Goal: Transaction & Acquisition: Purchase product/service

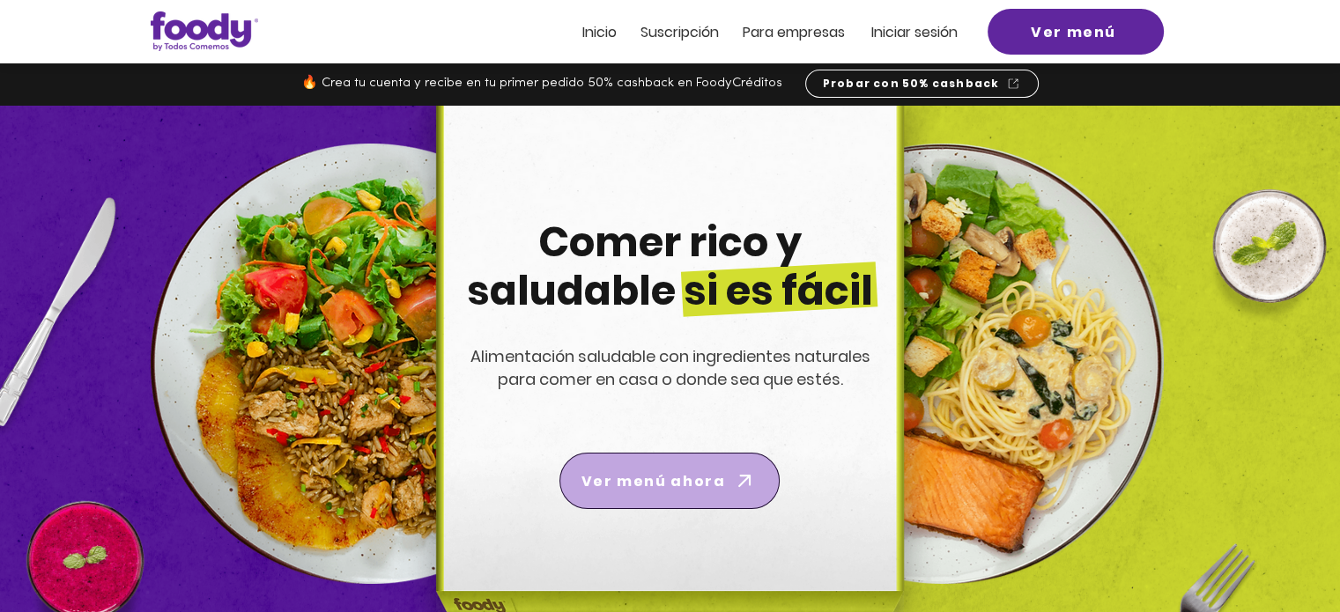
click at [702, 462] on span "Ver menú ahora" at bounding box center [669, 480] width 213 height 49
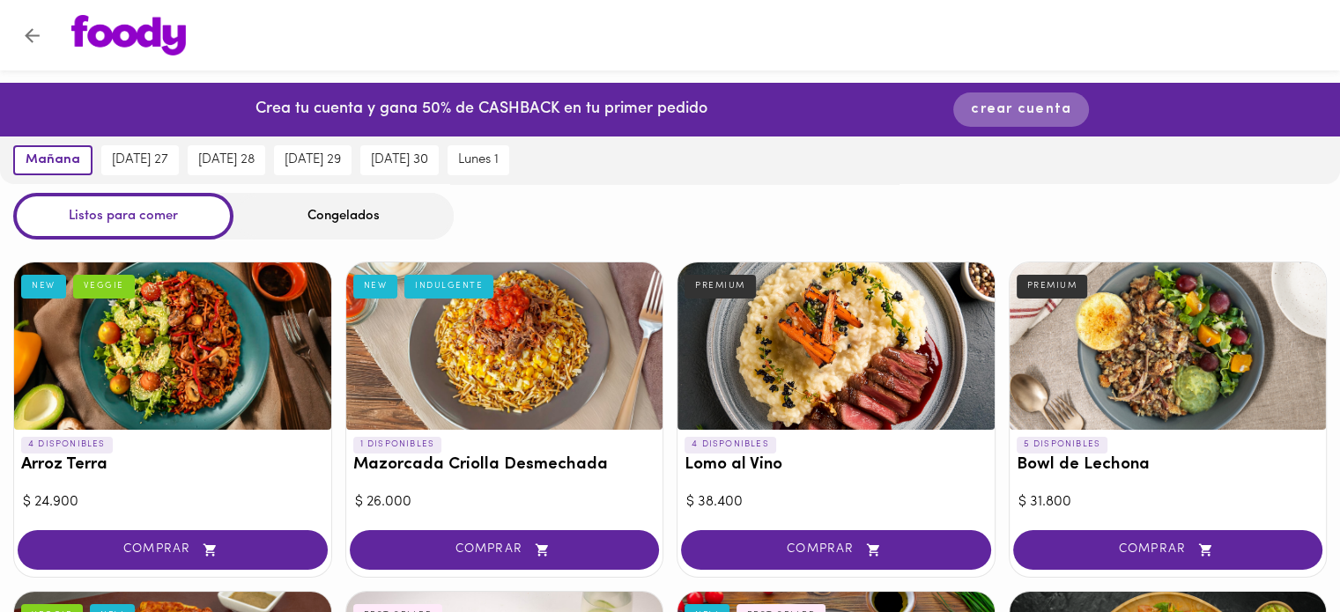
click at [1044, 109] on span "crear cuenta" at bounding box center [1021, 109] width 100 height 17
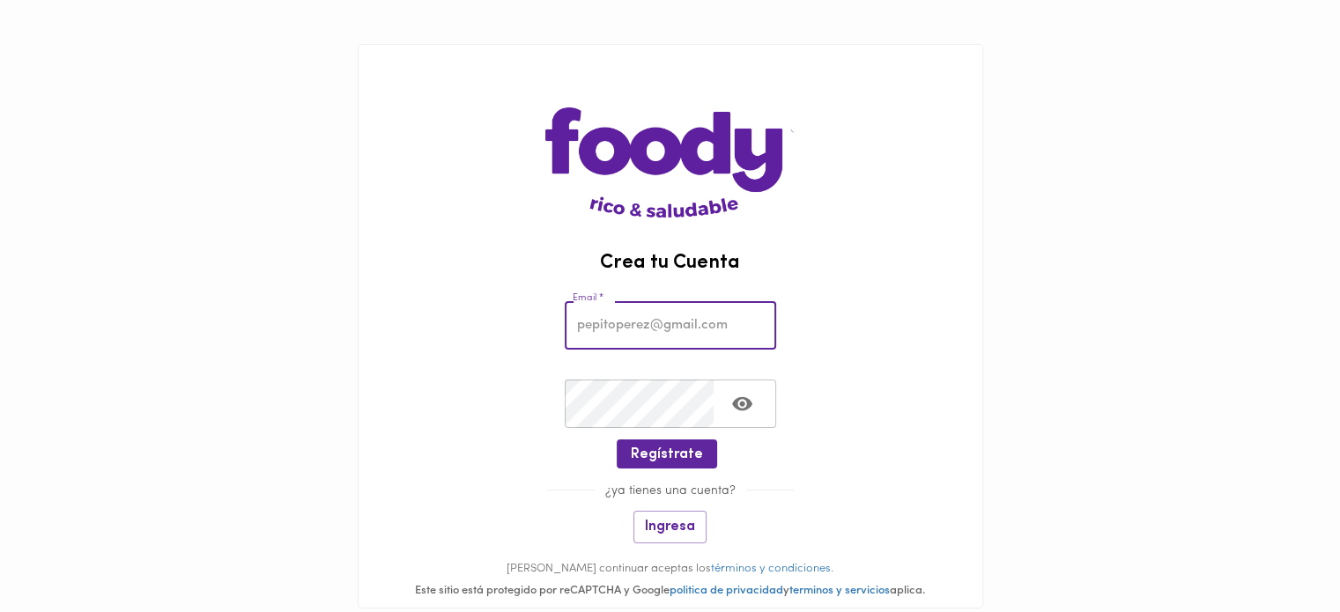
click at [648, 325] on input "email" at bounding box center [670, 325] width 211 height 48
type input "georgelin.medina@gmail.com"
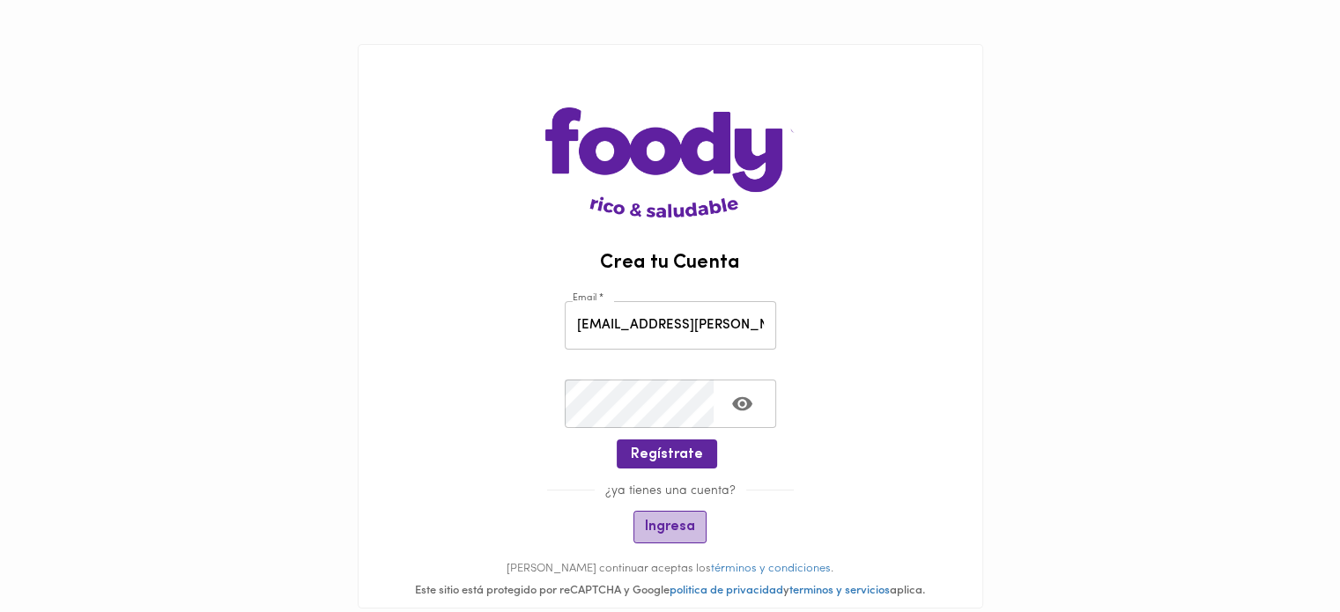
click at [674, 531] on span "Ingresa" at bounding box center [670, 527] width 50 height 17
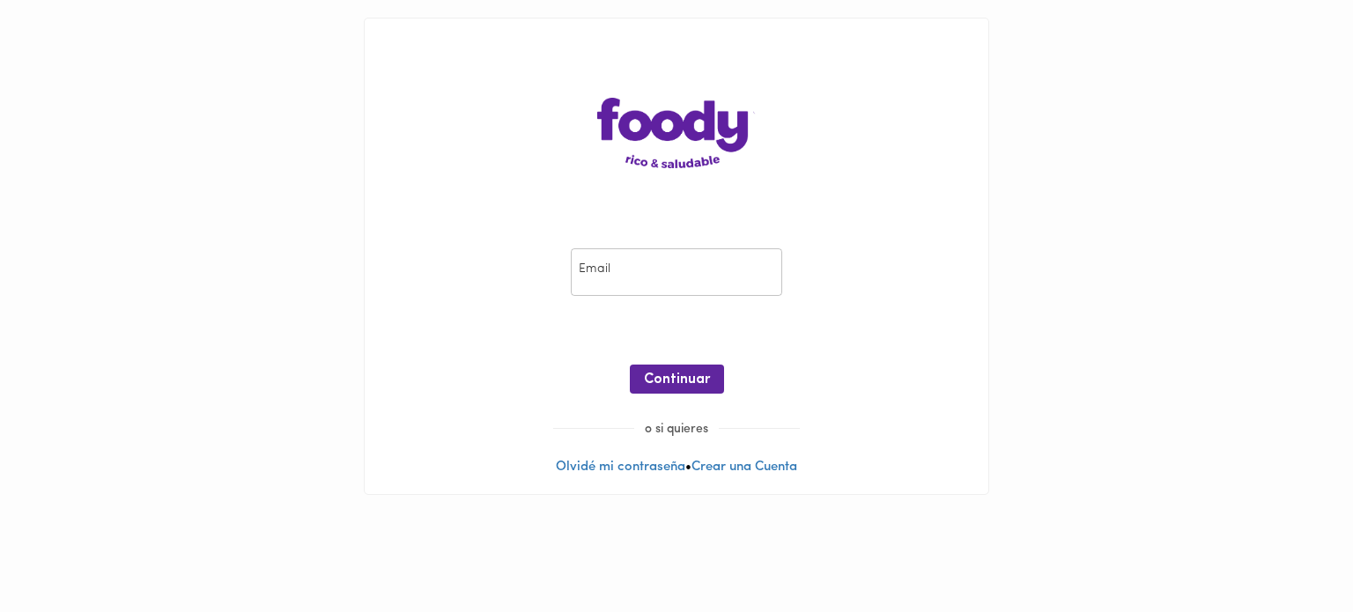
click at [638, 295] on input "email" at bounding box center [676, 272] width 211 height 48
type input "georgelin.medina@gmail.com"
click at [684, 386] on span "Continuar" at bounding box center [677, 380] width 66 height 17
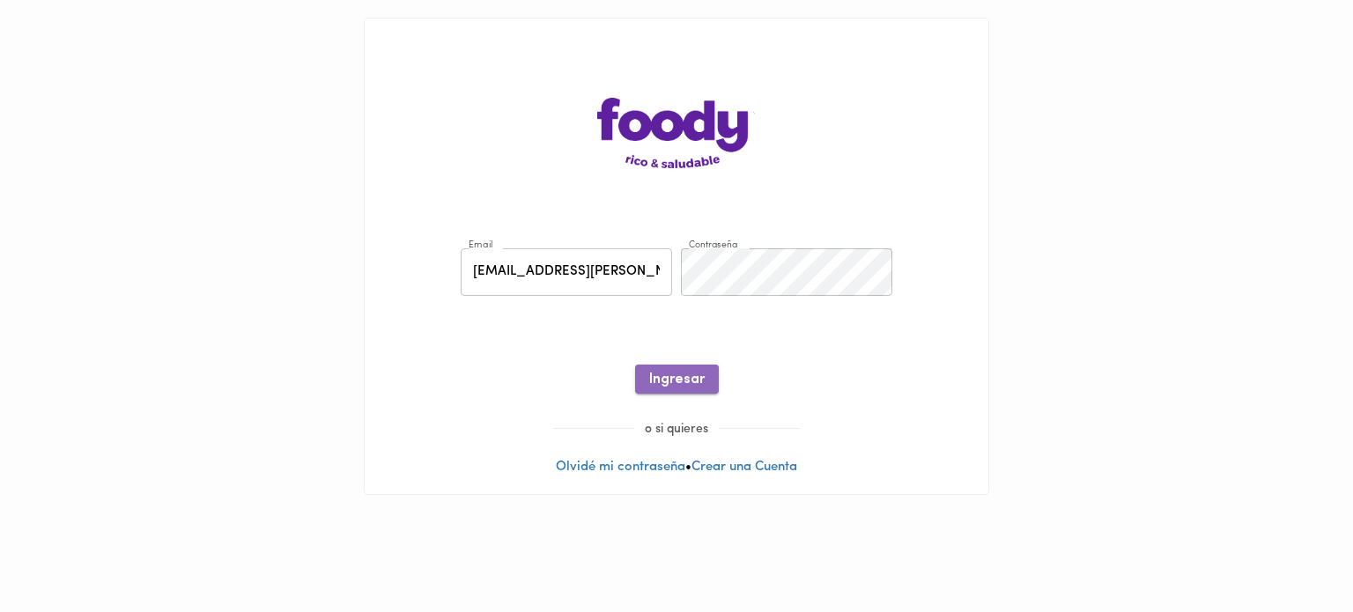
click at [699, 378] on span "Ingresar" at bounding box center [677, 380] width 56 height 17
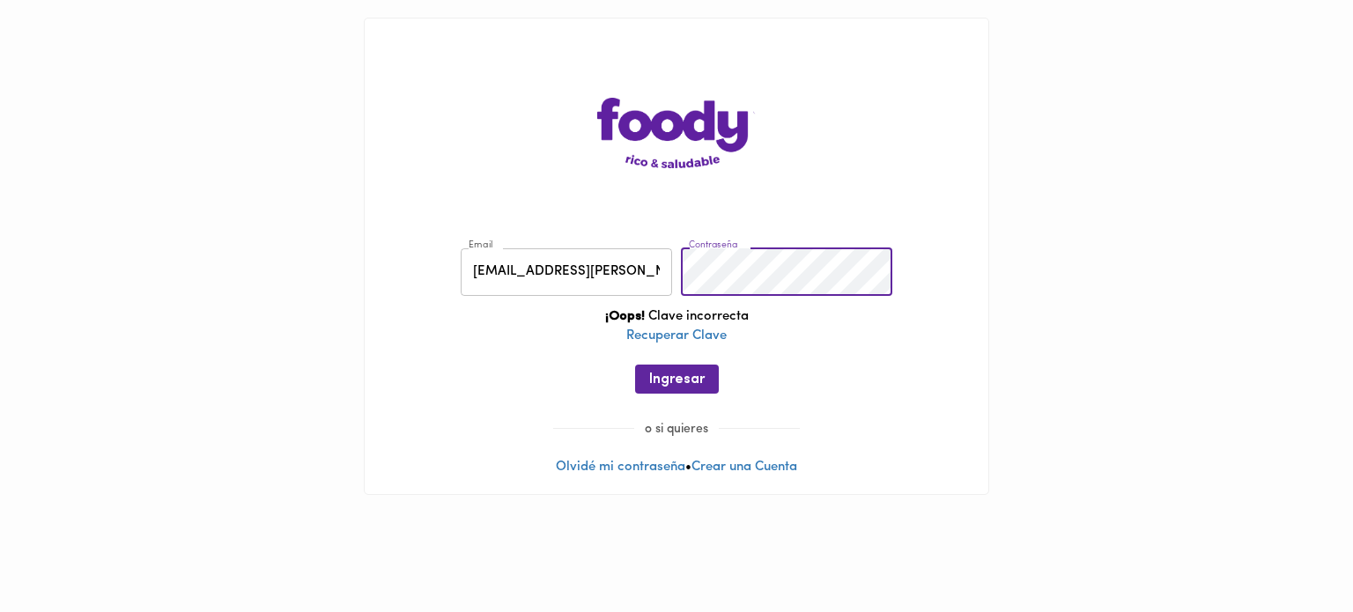
click at [606, 278] on div "Email georgelin.medina@gmail.com Email Contraseña Contraseña ¡Oops! Clave incor…" at bounding box center [676, 325] width 589 height 190
click at [652, 369] on button "Ingresar" at bounding box center [677, 379] width 84 height 29
click at [554, 278] on div "Email georgelin.medina@gmail.com Email Contraseña Contraseña ¡Oops! Clave incor…" at bounding box center [676, 325] width 589 height 190
click at [684, 377] on span "Ingresar" at bounding box center [677, 380] width 56 height 17
click at [553, 284] on div "Email georgelin.medina@gmail.com Email Contraseña Contraseña ¡Oops! Clave incor…" at bounding box center [676, 325] width 589 height 190
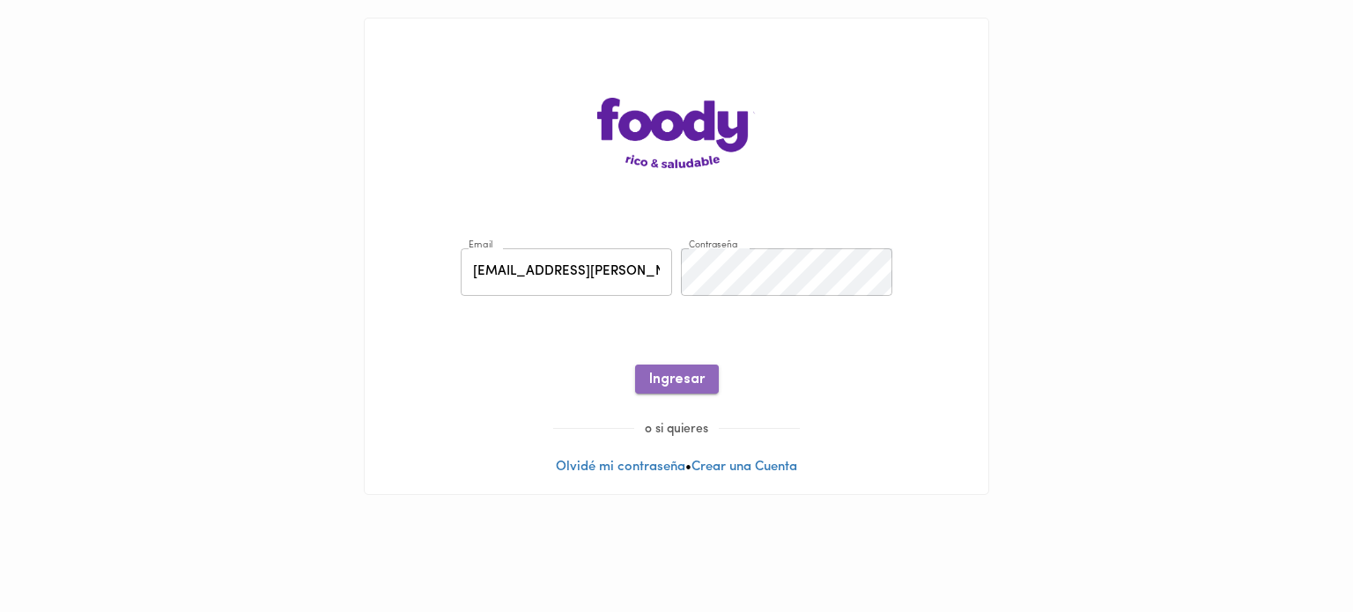
click at [695, 377] on span "Ingresar" at bounding box center [677, 380] width 56 height 17
click at [656, 336] on link "Recuperar Clave" at bounding box center [676, 336] width 100 height 13
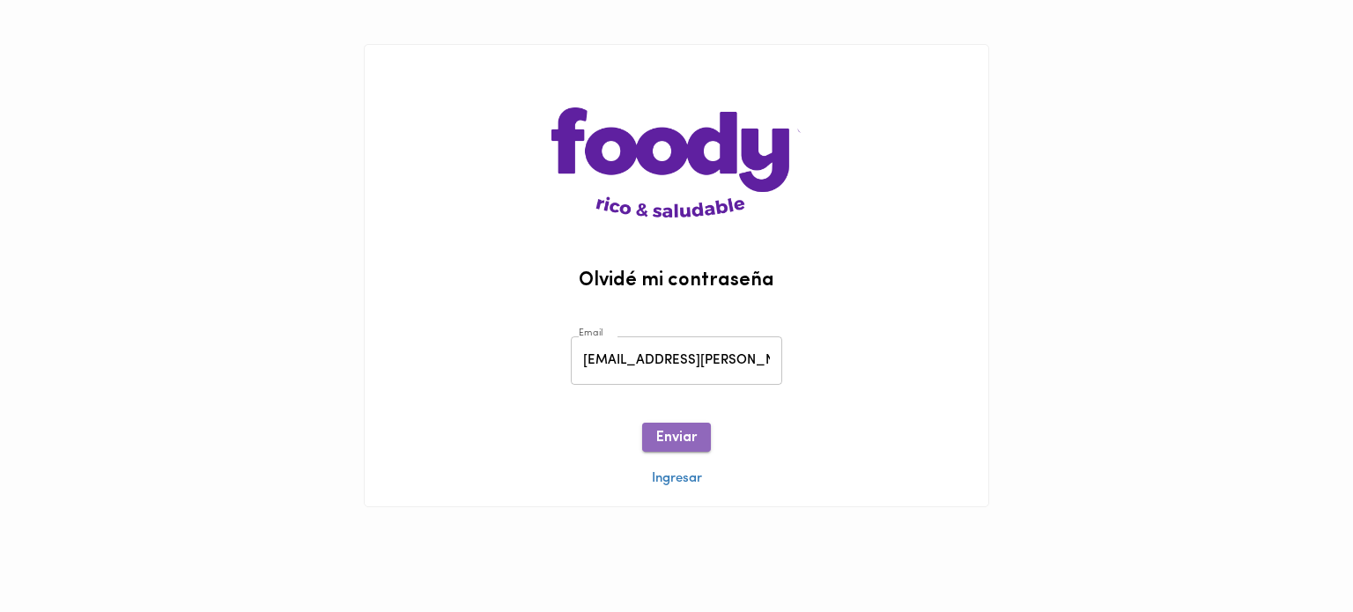
click at [675, 433] on span "Enviar" at bounding box center [676, 438] width 41 height 17
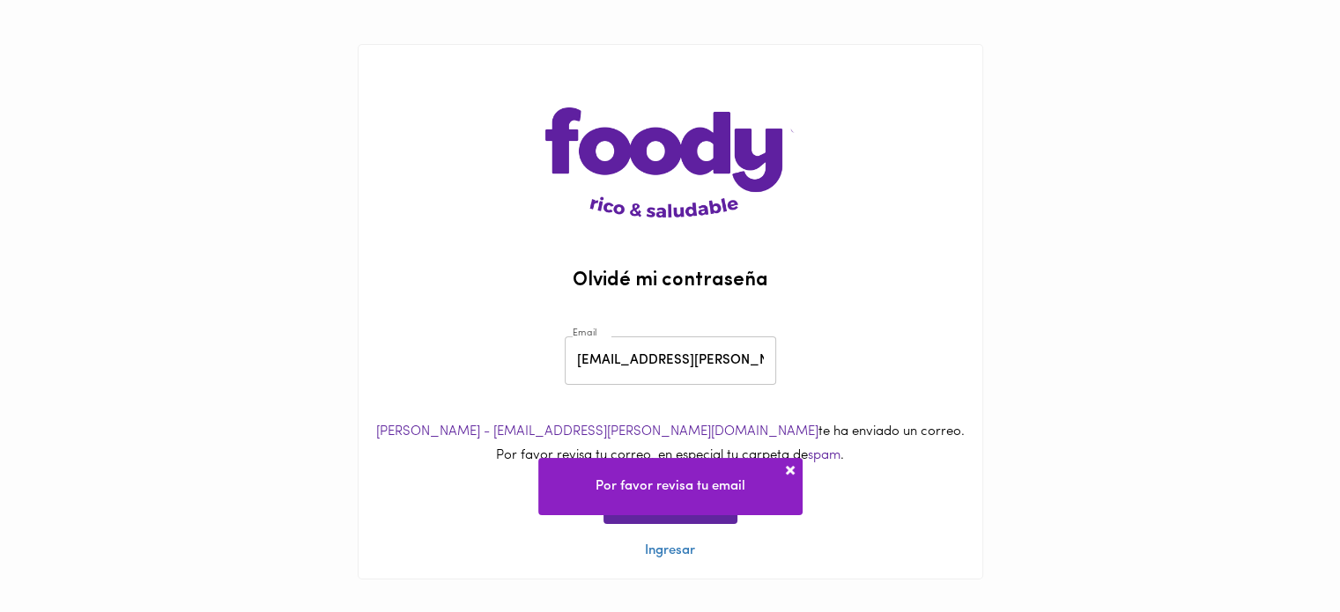
scroll to position [11, 0]
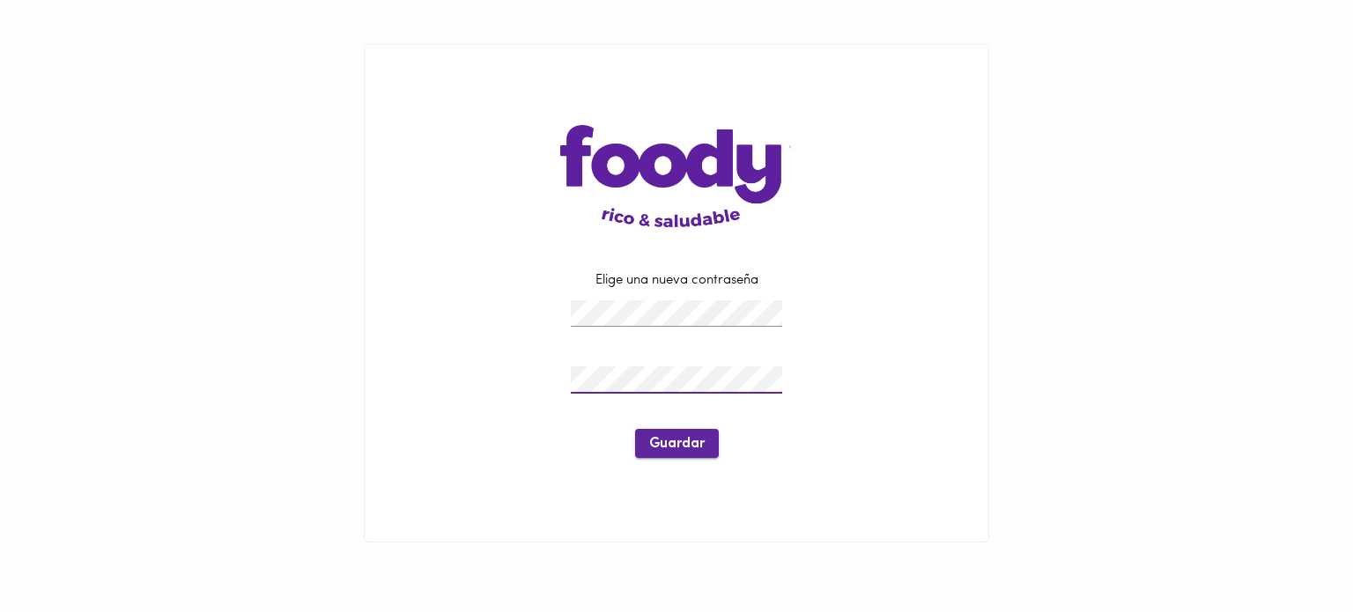
click at [673, 435] on button "Guardar" at bounding box center [677, 443] width 84 height 29
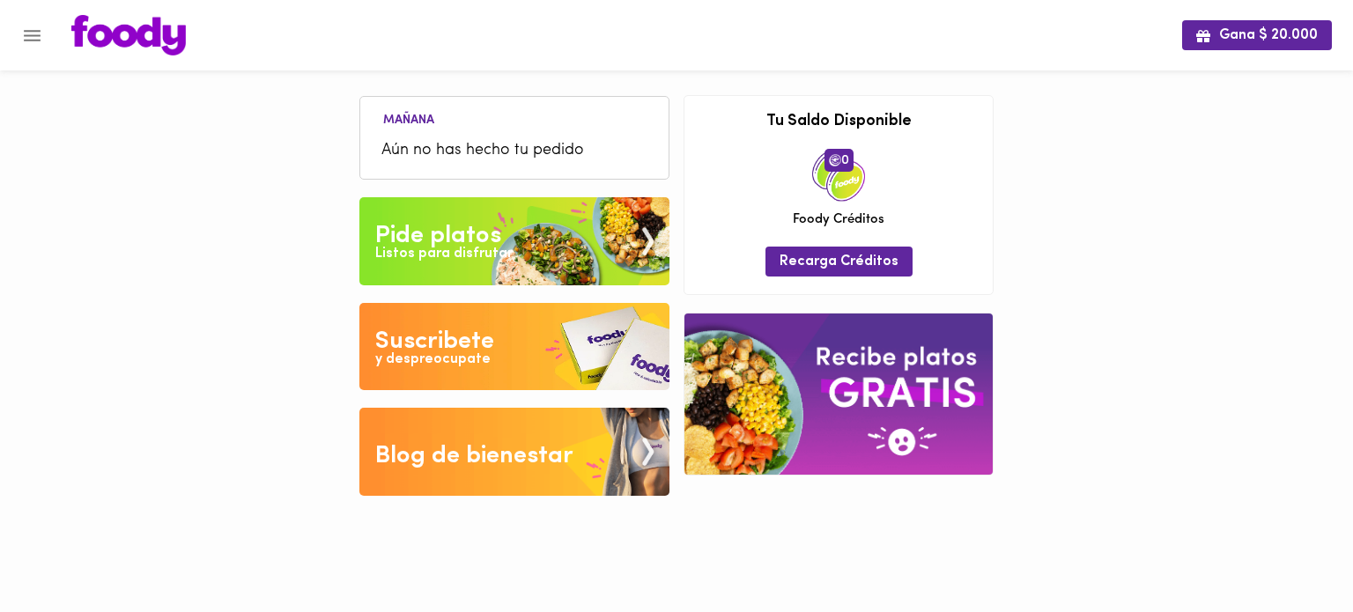
click at [550, 252] on img at bounding box center [514, 241] width 310 height 88
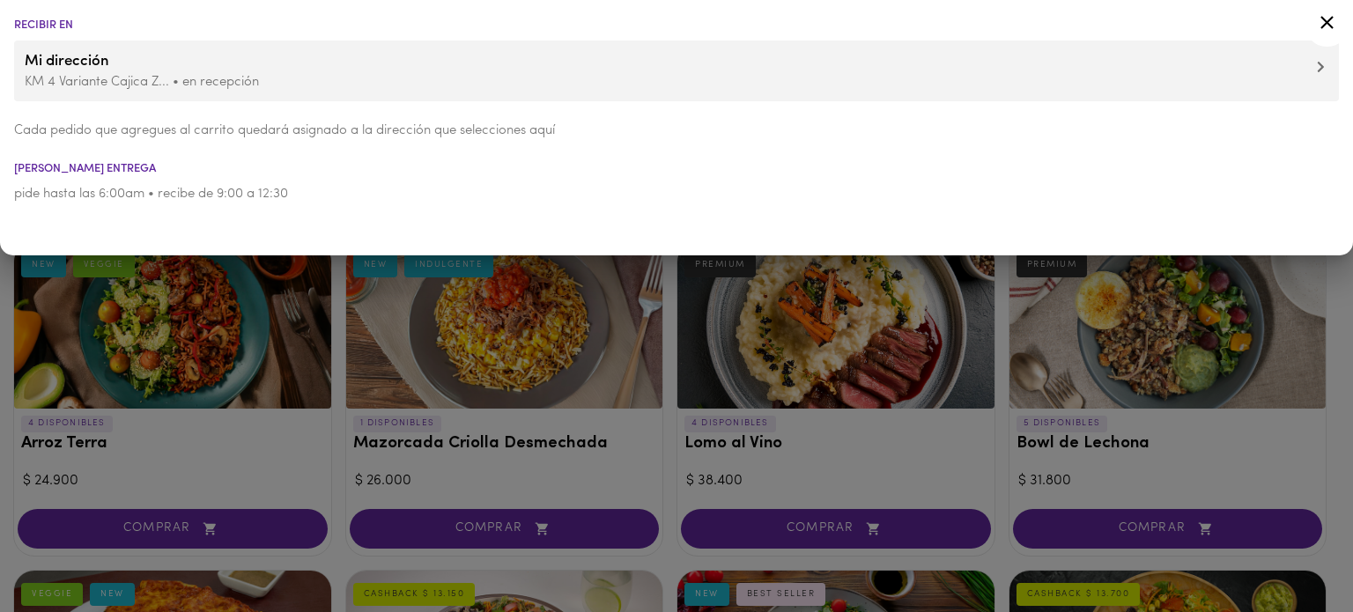
click at [364, 398] on div at bounding box center [676, 306] width 1353 height 612
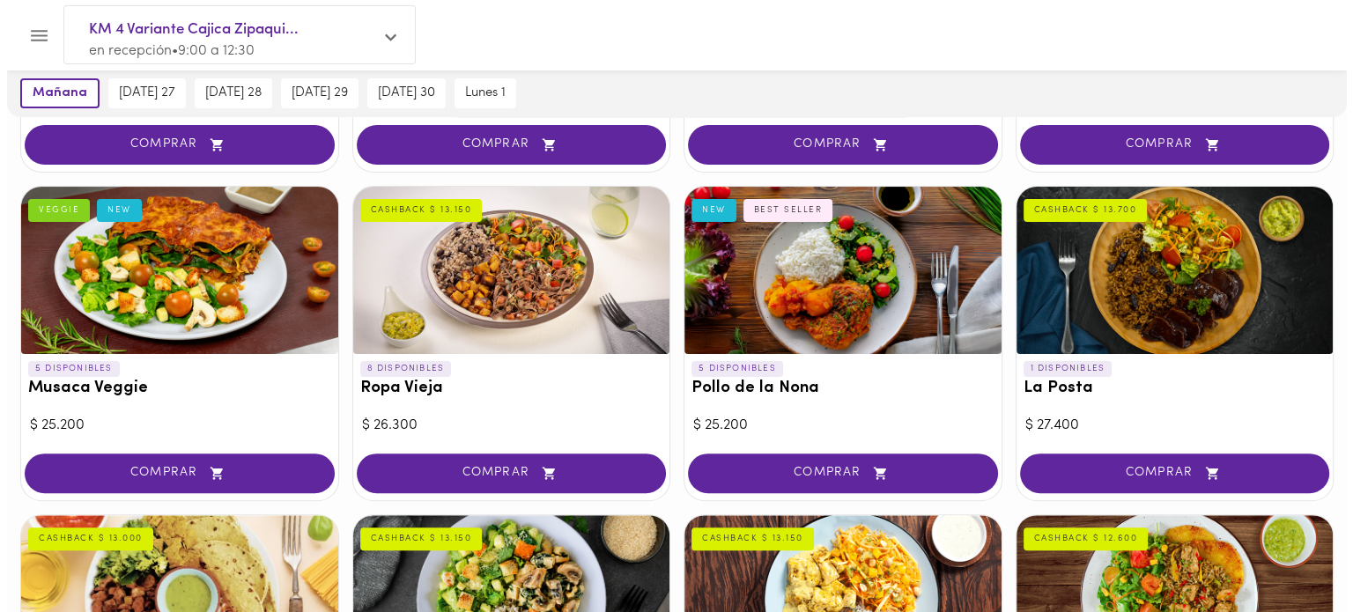
scroll to position [382, 0]
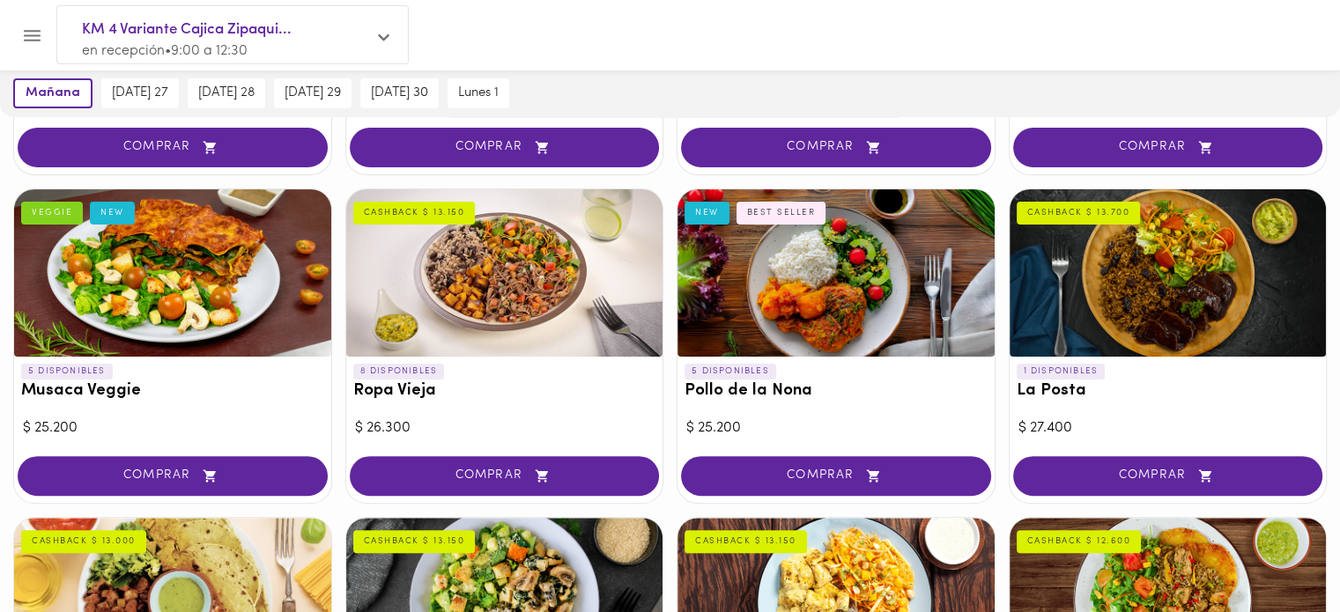
click at [831, 297] on div at bounding box center [836, 272] width 317 height 167
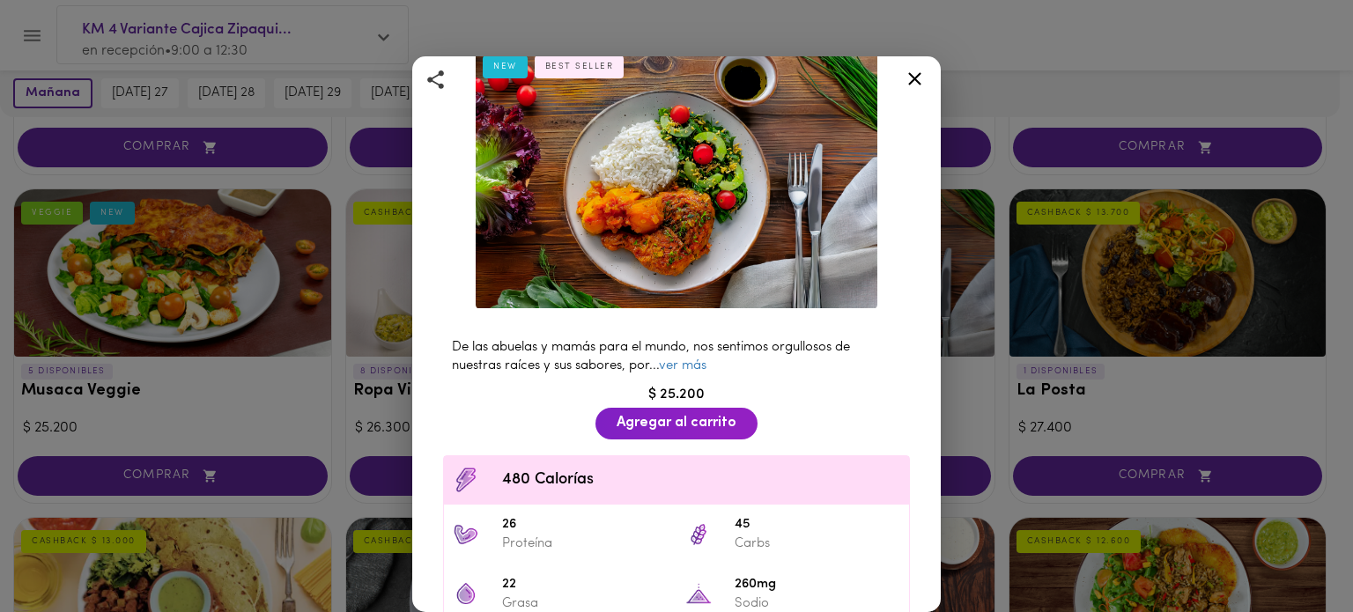
scroll to position [105, 0]
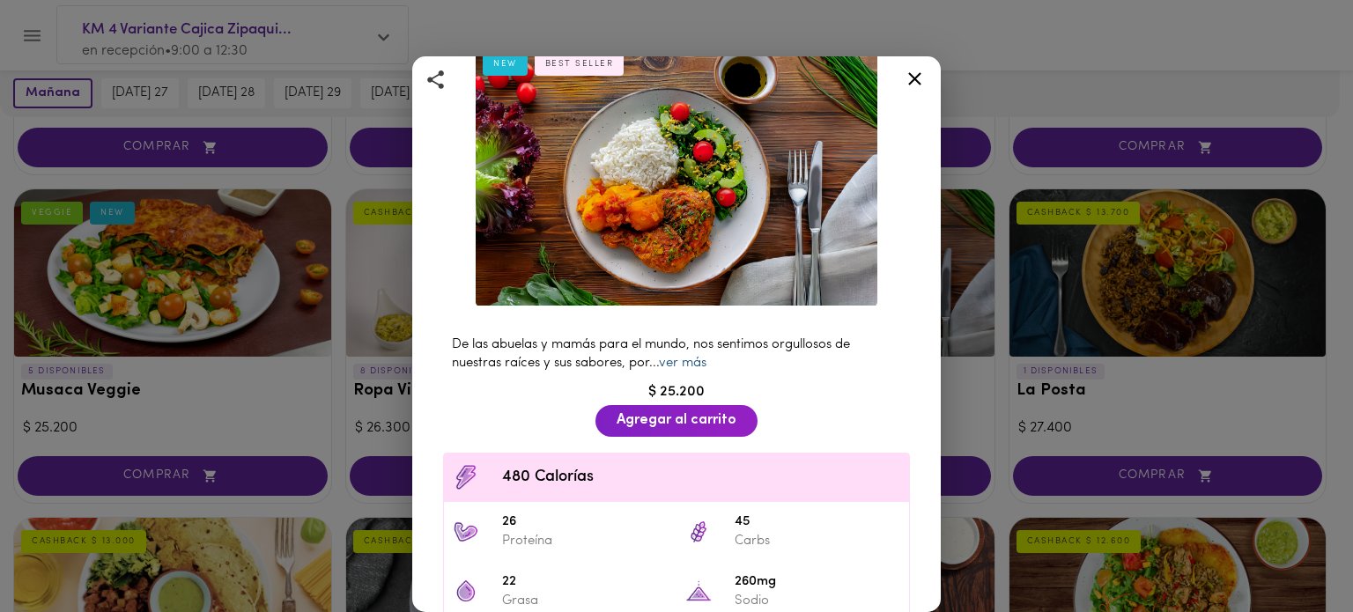
click at [693, 359] on link "ver más" at bounding box center [683, 363] width 48 height 13
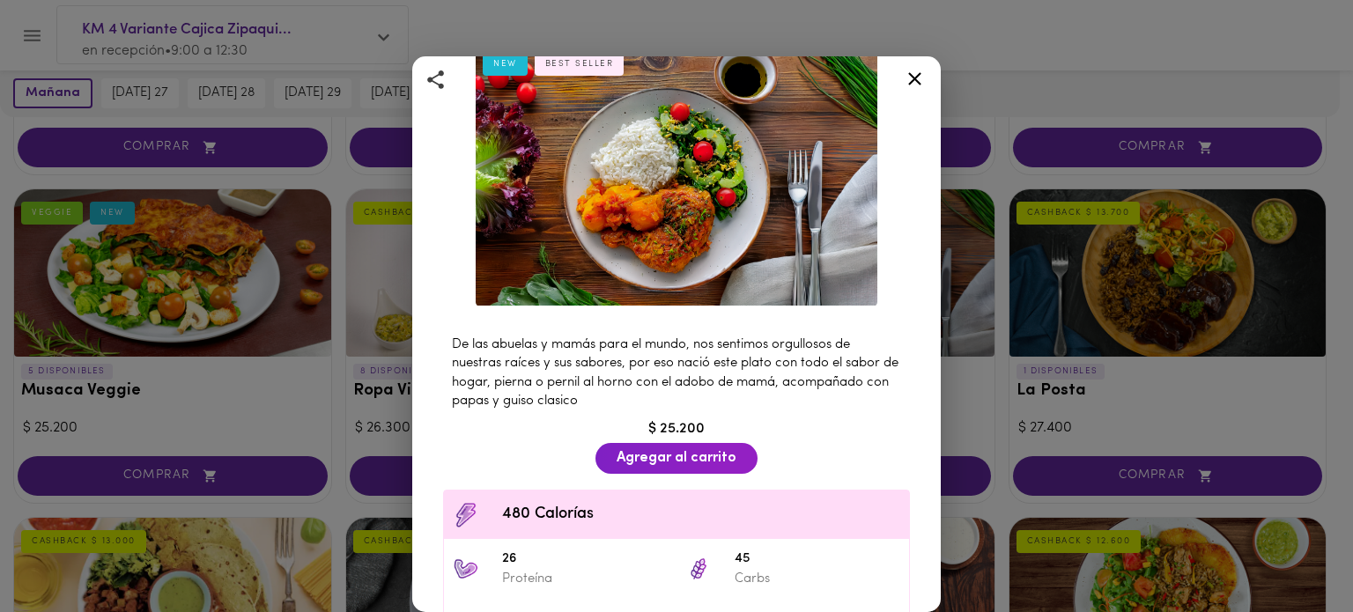
click at [904, 82] on icon at bounding box center [915, 79] width 22 height 22
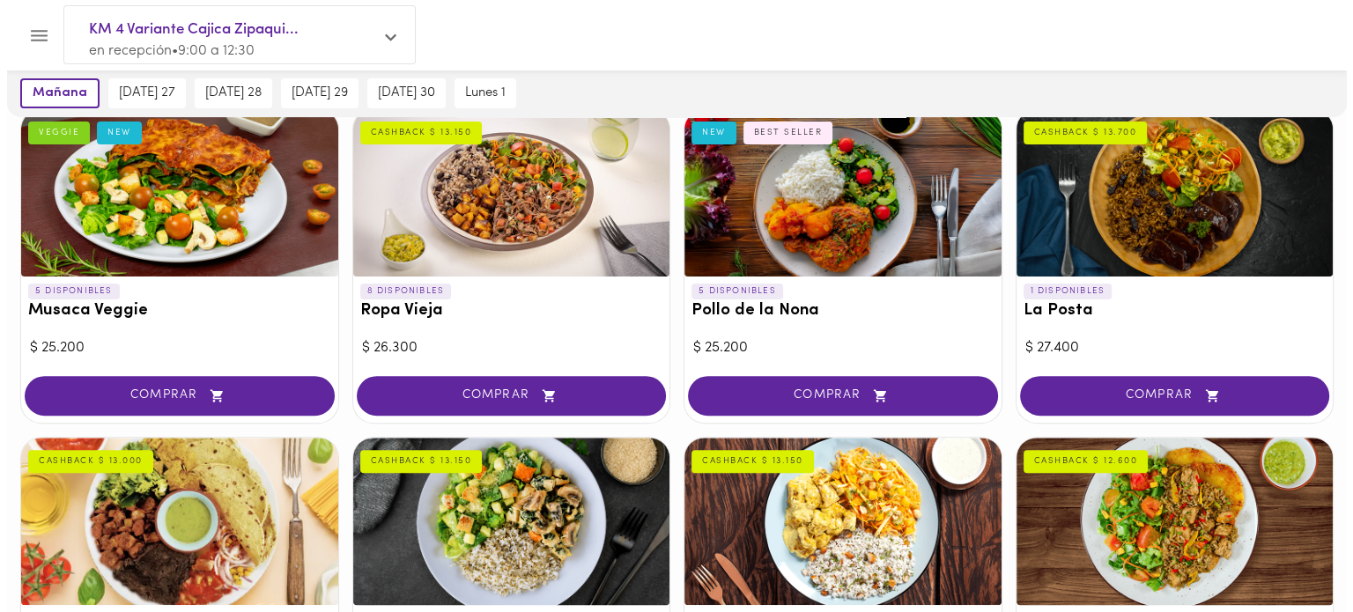
scroll to position [463, 0]
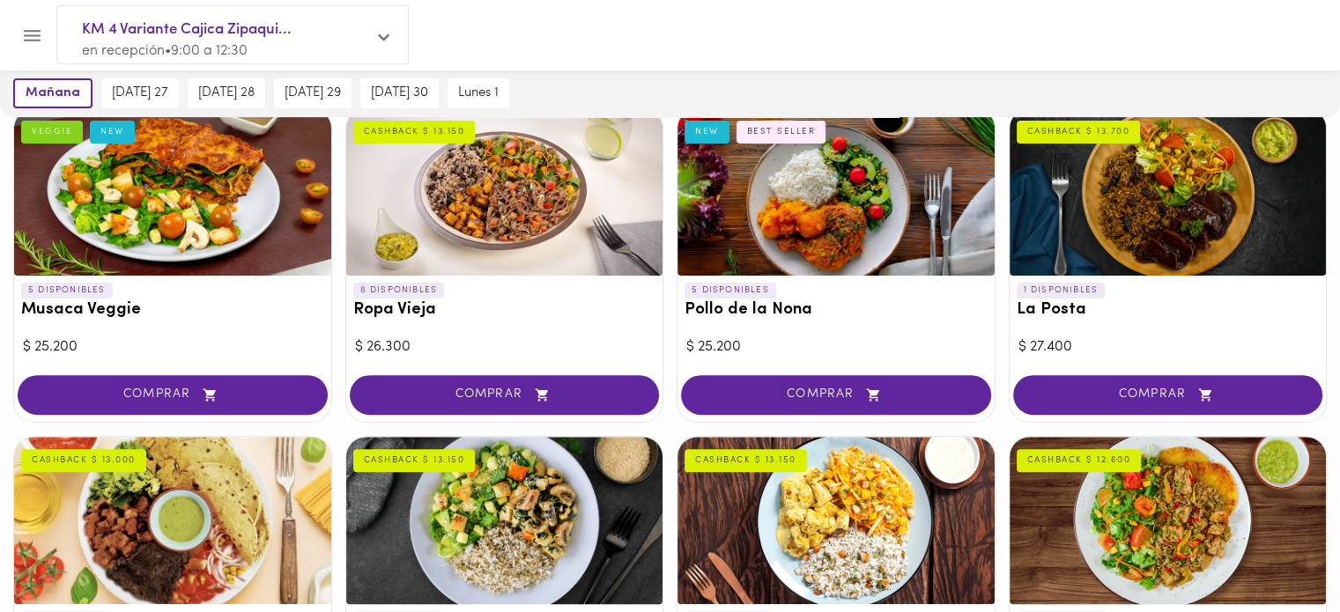
click at [531, 215] on div at bounding box center [504, 191] width 317 height 167
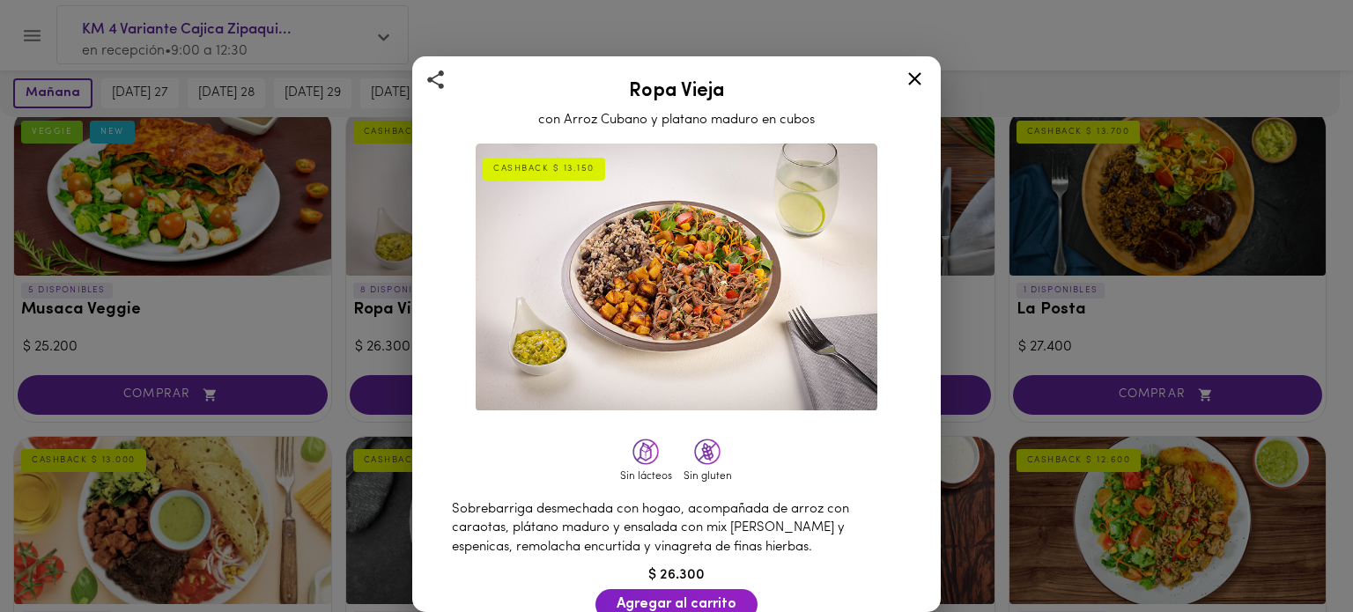
click at [921, 79] on icon at bounding box center [915, 79] width 22 height 22
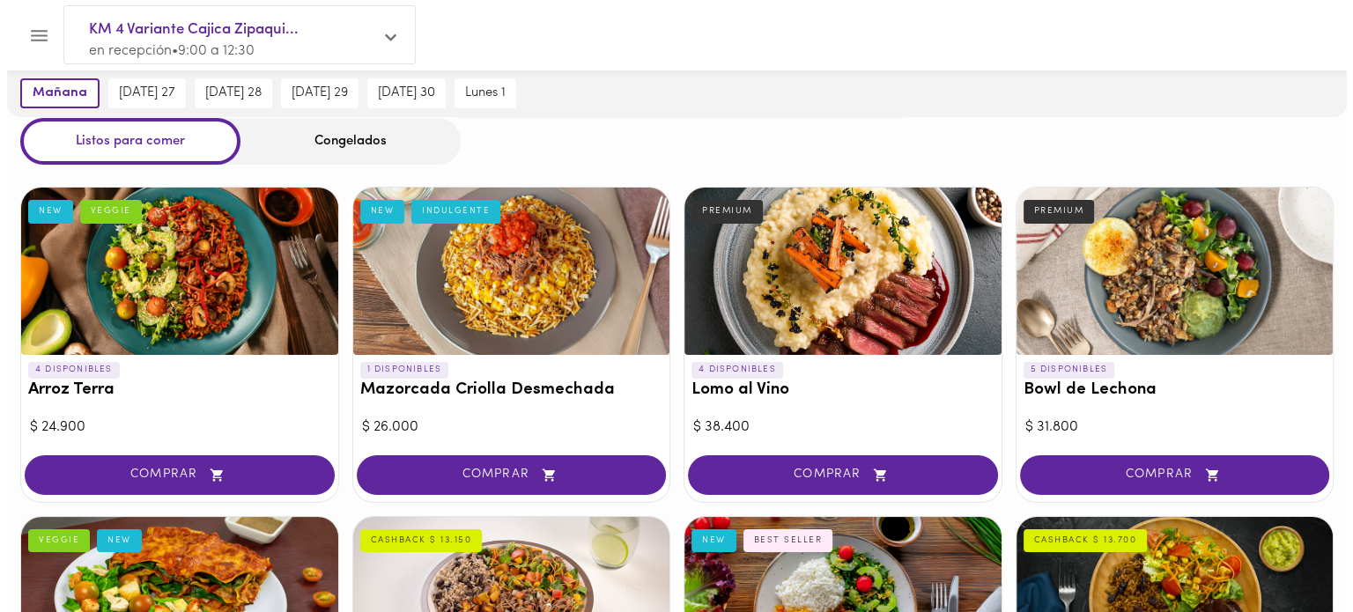
scroll to position [53, 0]
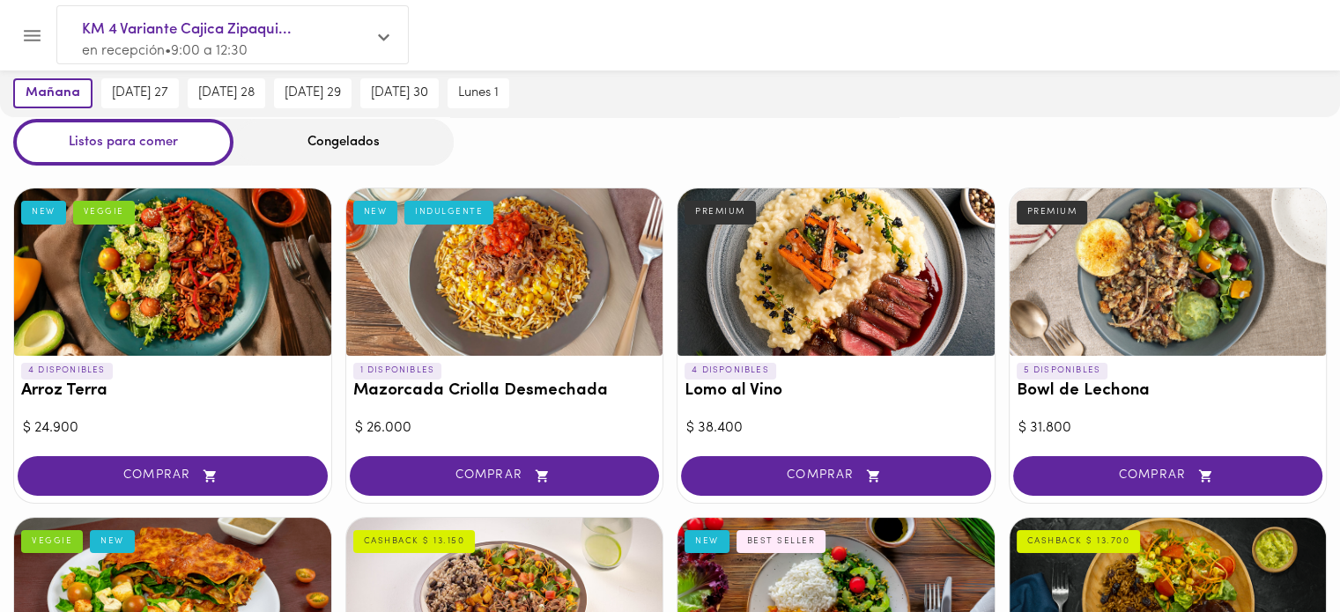
click at [1128, 278] on div at bounding box center [1168, 272] width 317 height 167
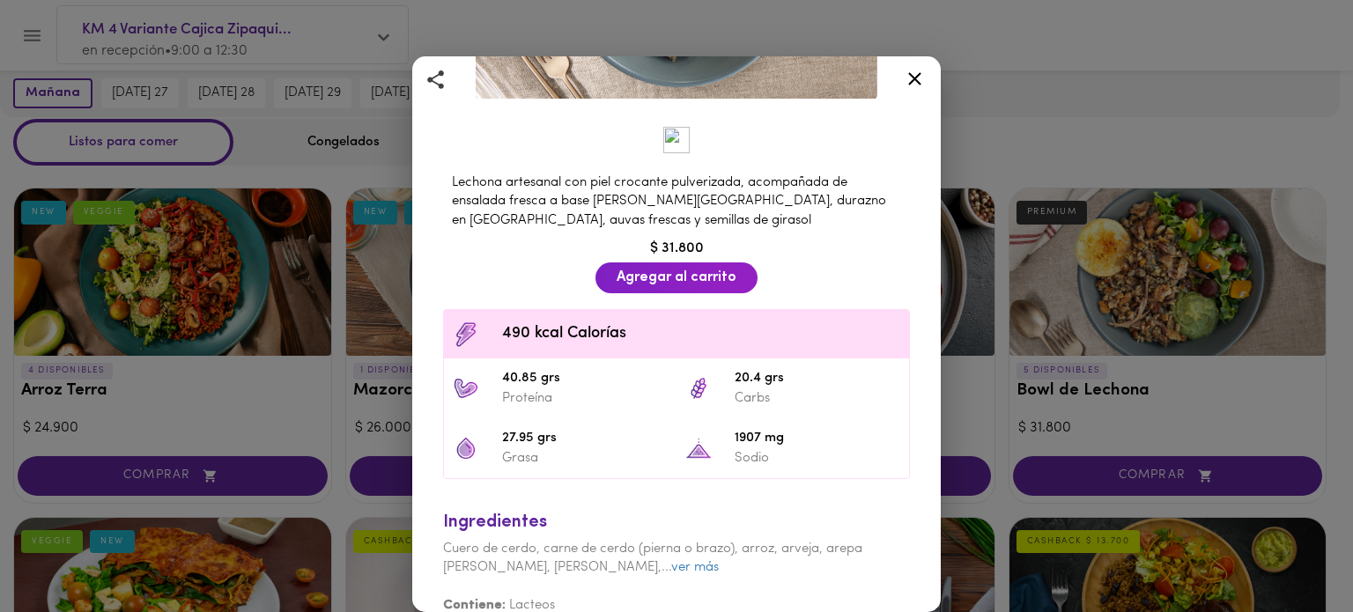
scroll to position [330, 0]
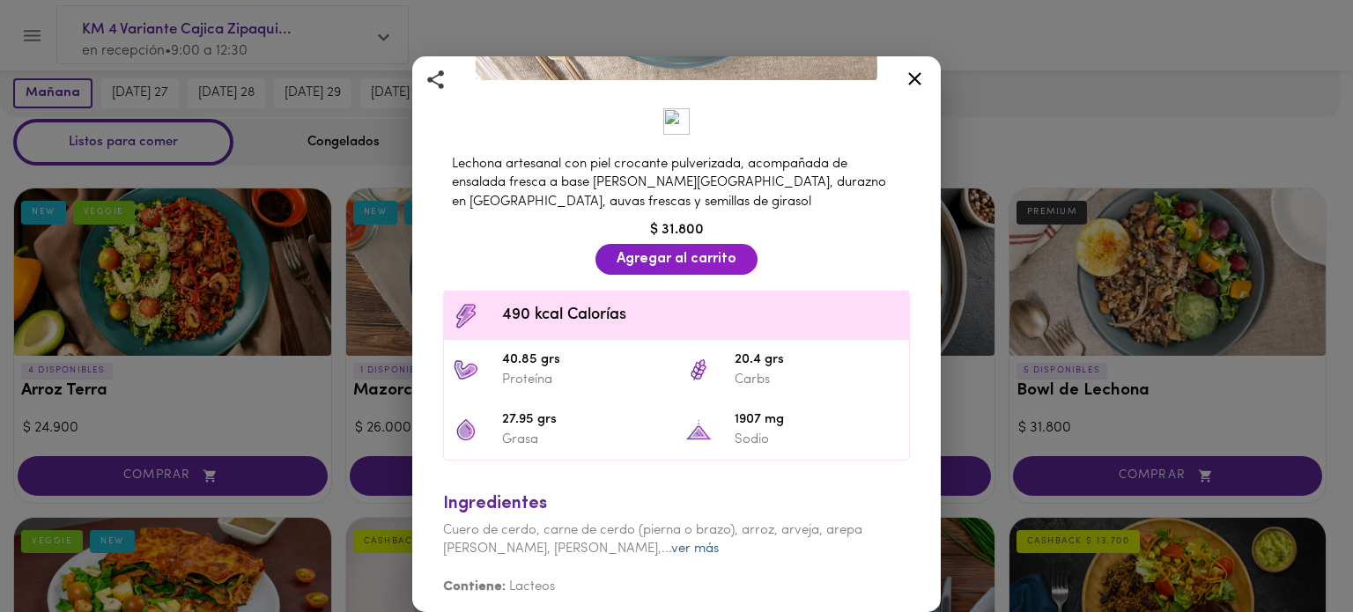
click at [671, 545] on link "ver más" at bounding box center [695, 549] width 48 height 13
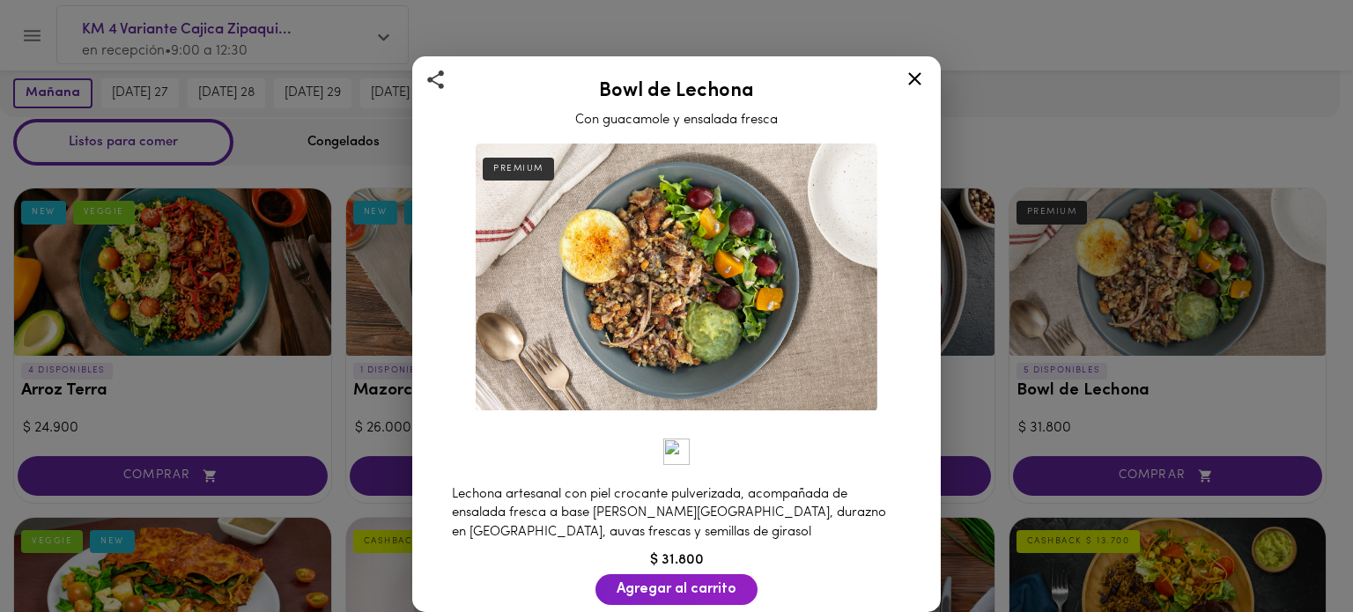
scroll to position [2, 0]
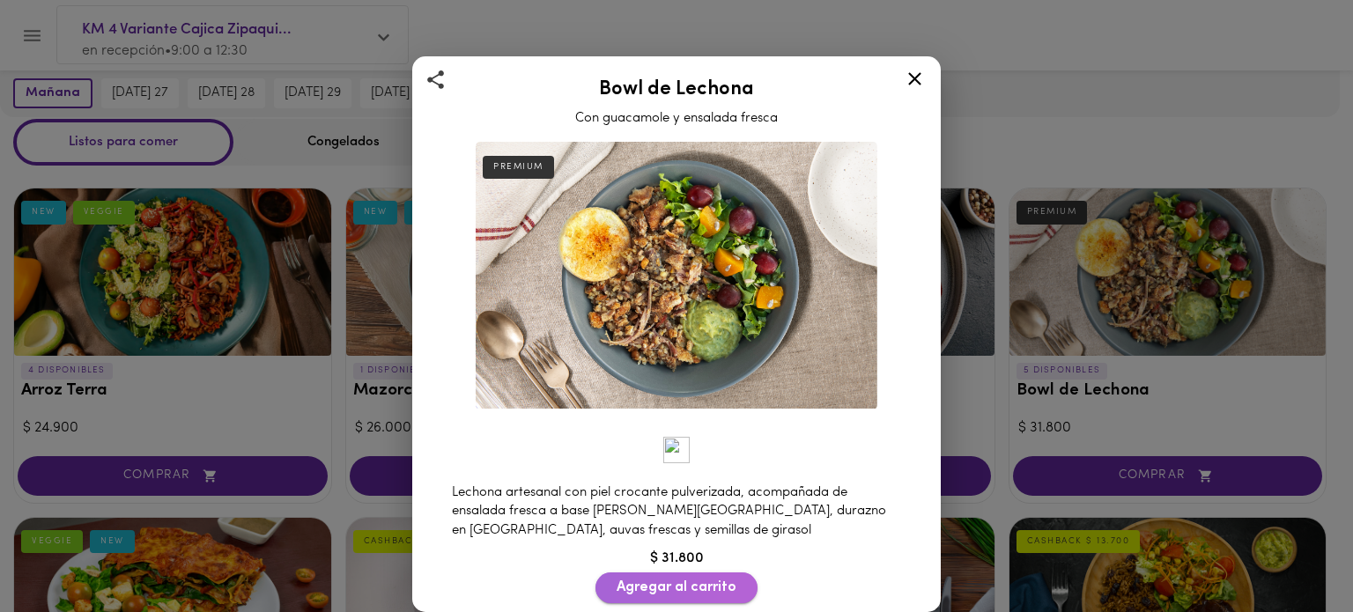
click at [705, 580] on span "Agregar al carrito" at bounding box center [677, 588] width 120 height 17
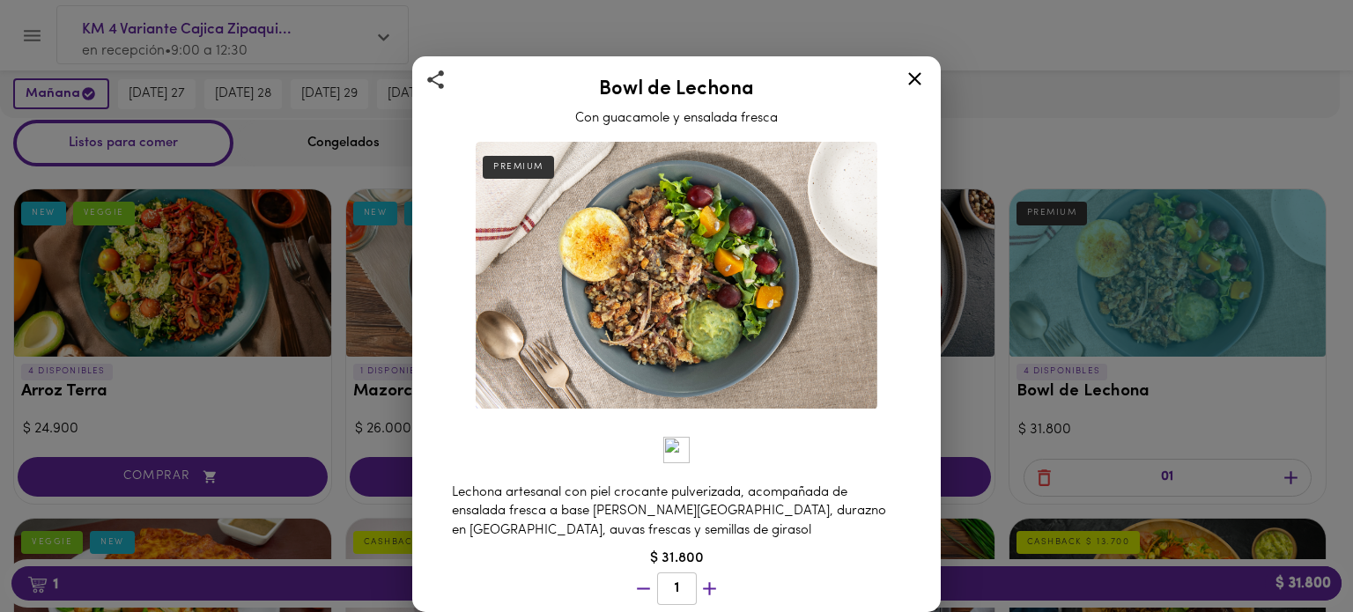
click at [913, 84] on icon at bounding box center [915, 79] width 22 height 22
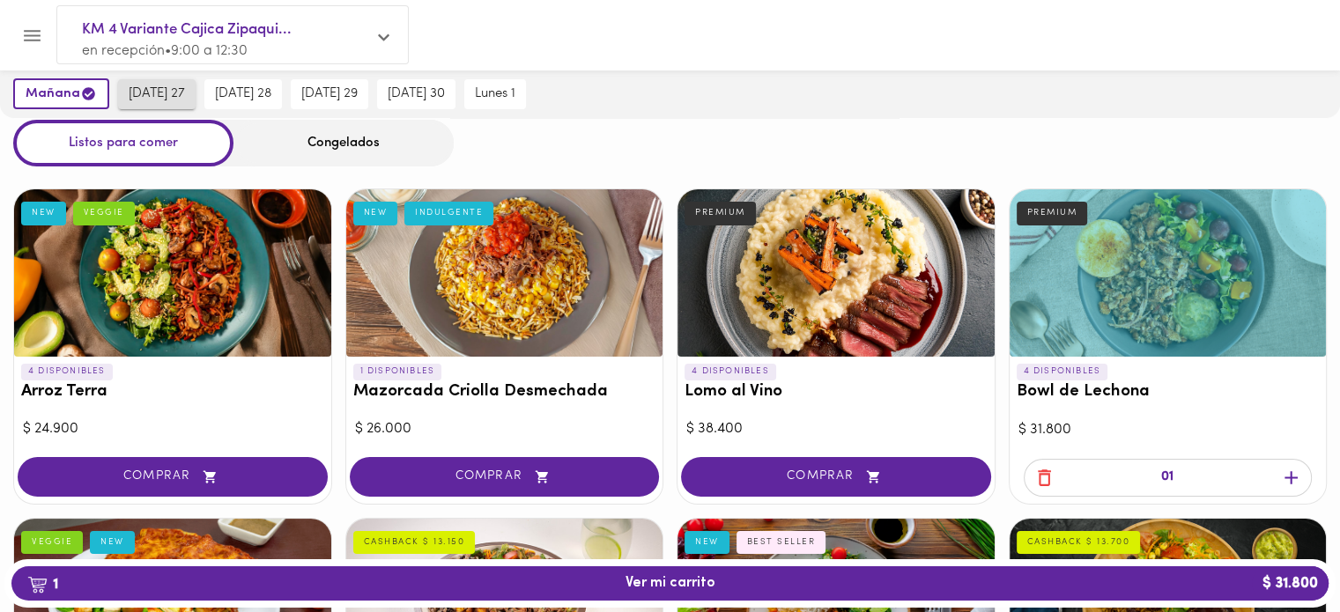
click at [185, 93] on span "miércoles 27" at bounding box center [157, 94] width 56 height 16
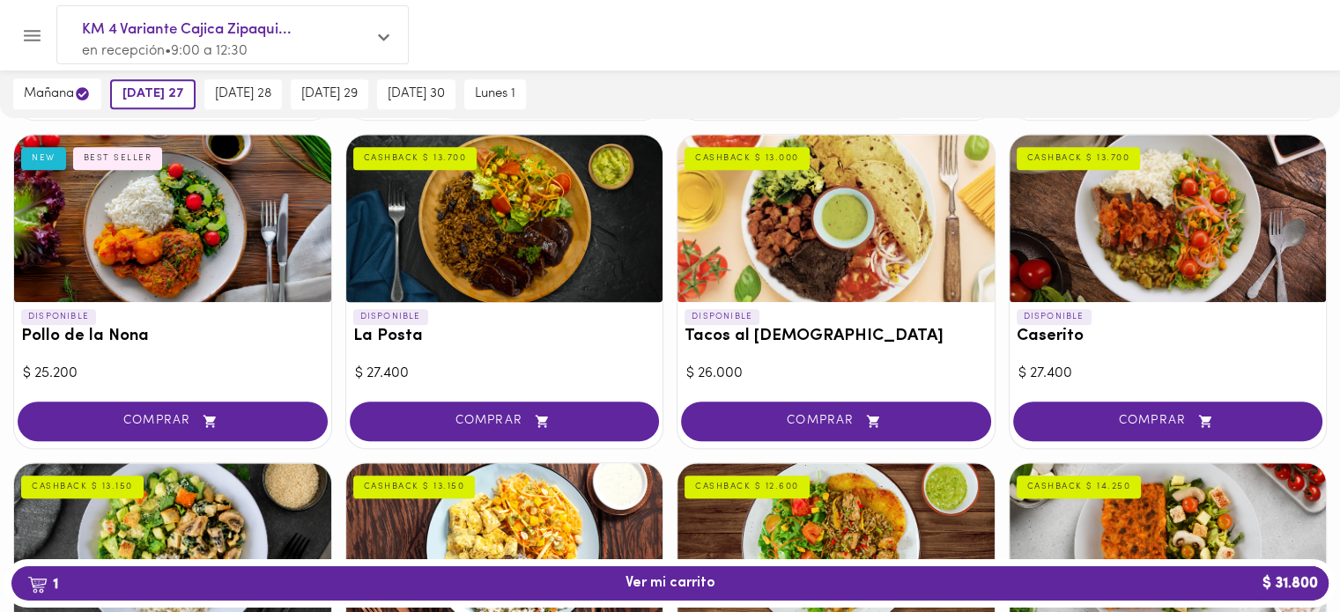
scroll to position [767, 0]
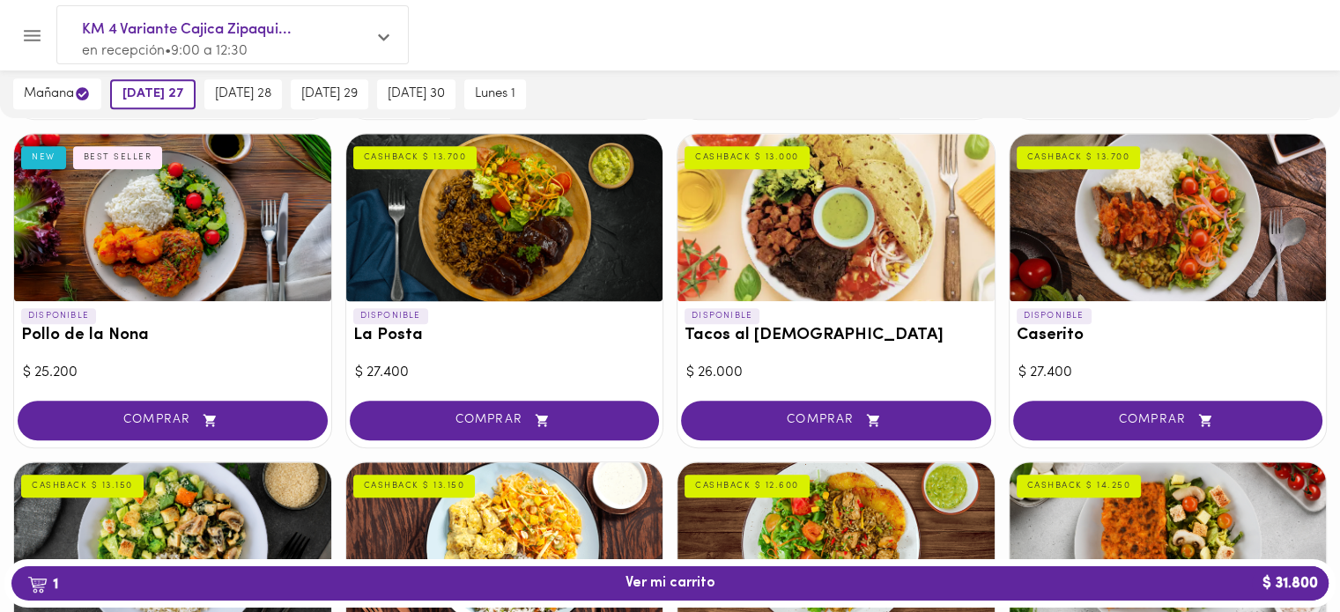
click at [1126, 241] on div at bounding box center [1168, 217] width 317 height 167
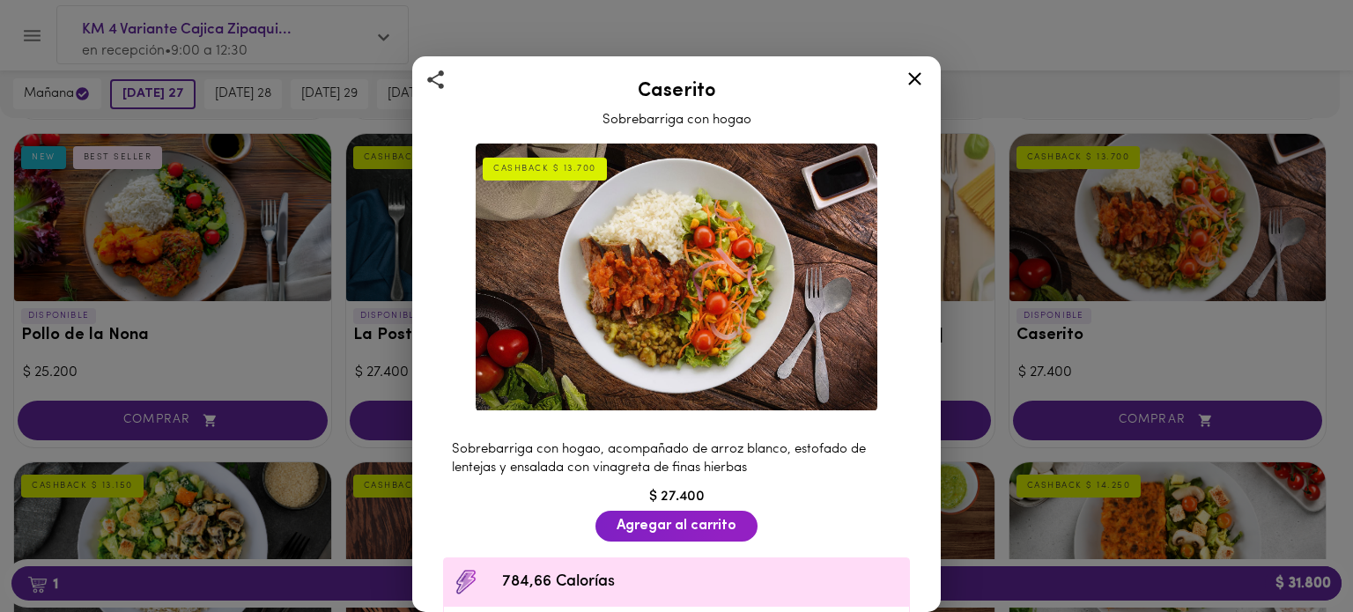
click at [912, 76] on icon at bounding box center [914, 78] width 13 height 13
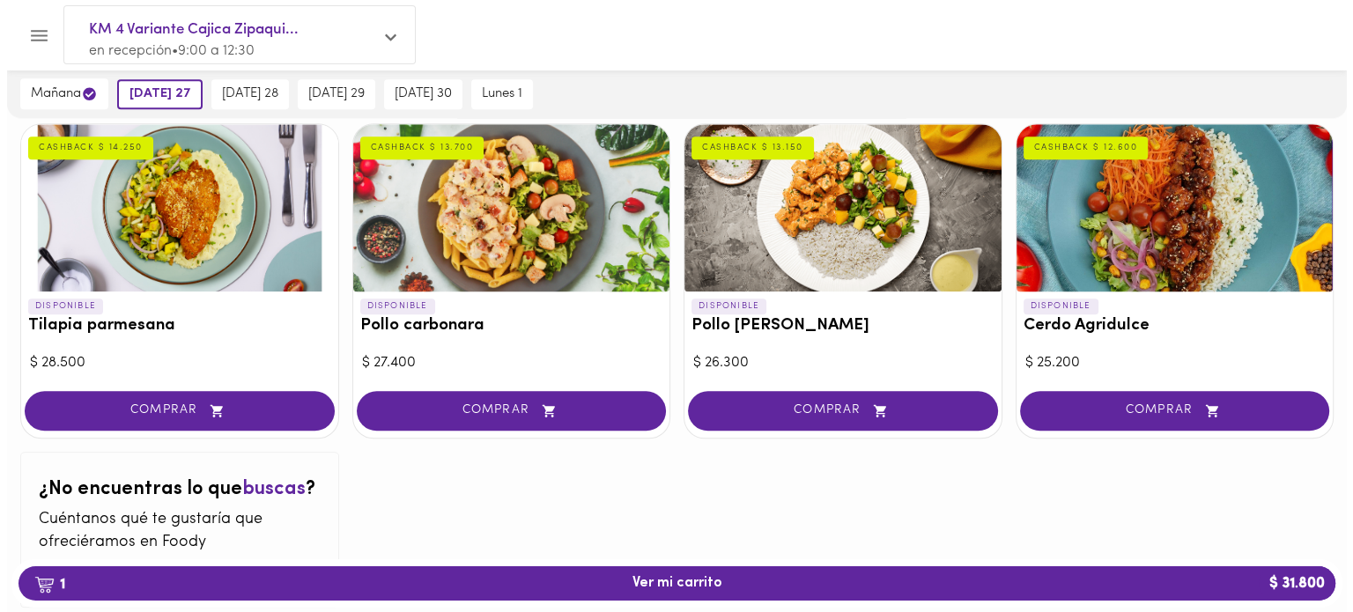
scroll to position [1763, 0]
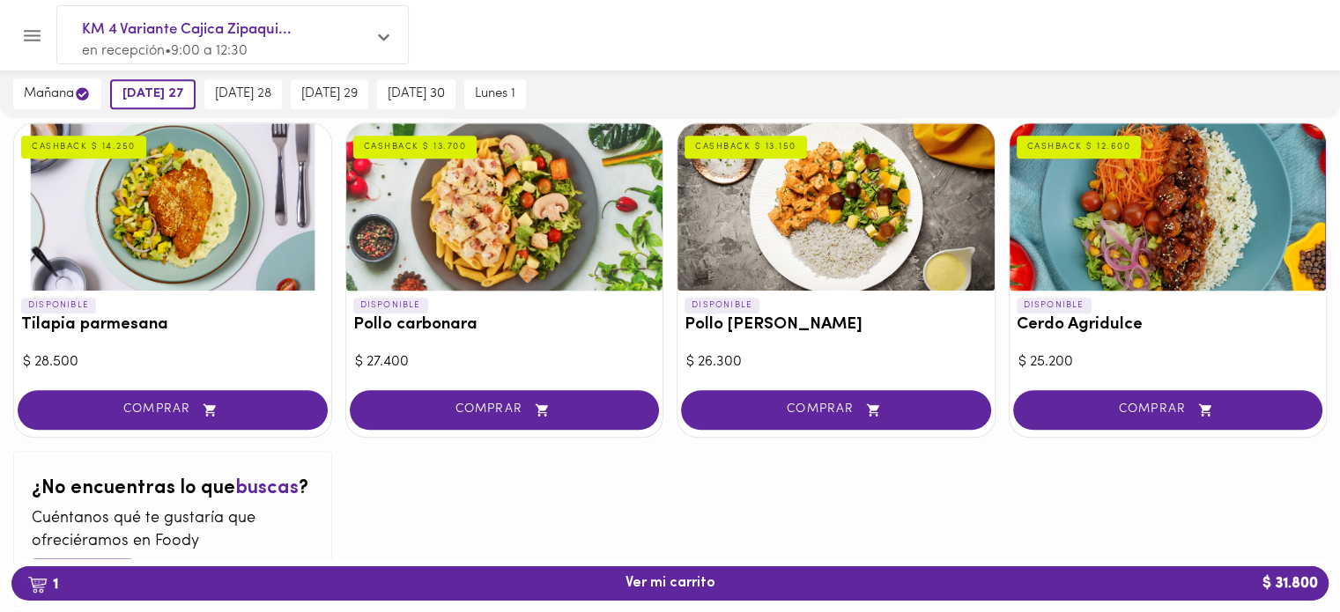
click at [606, 174] on div at bounding box center [504, 206] width 317 height 167
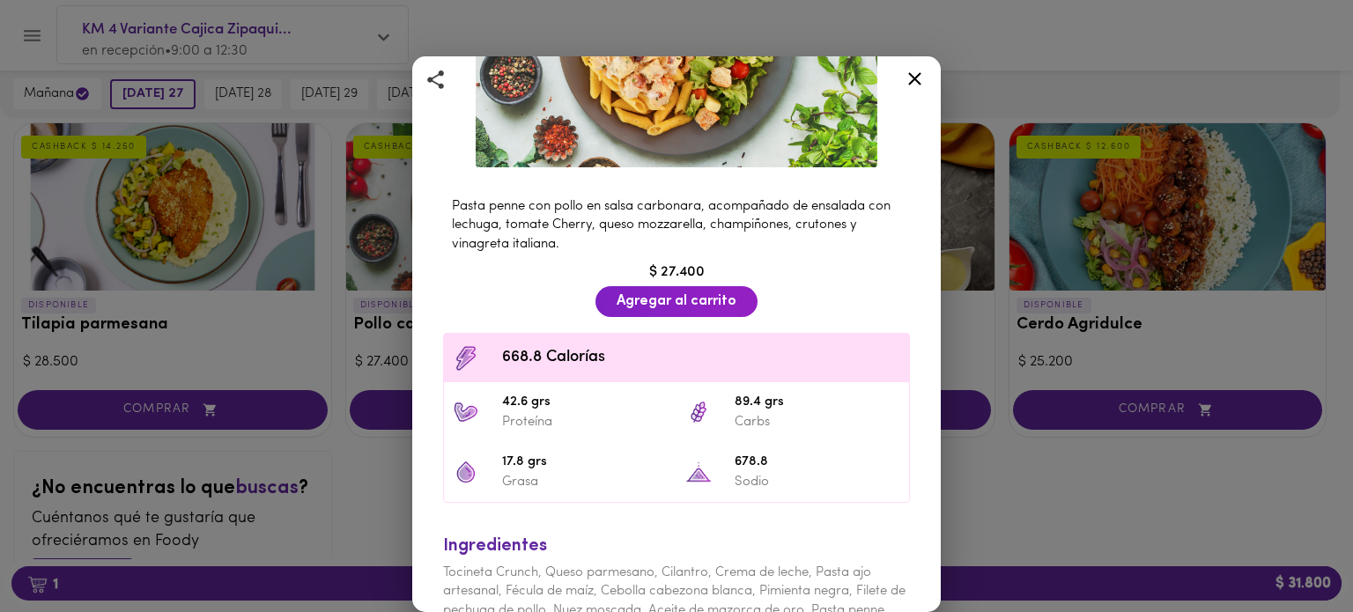
scroll to position [381, 0]
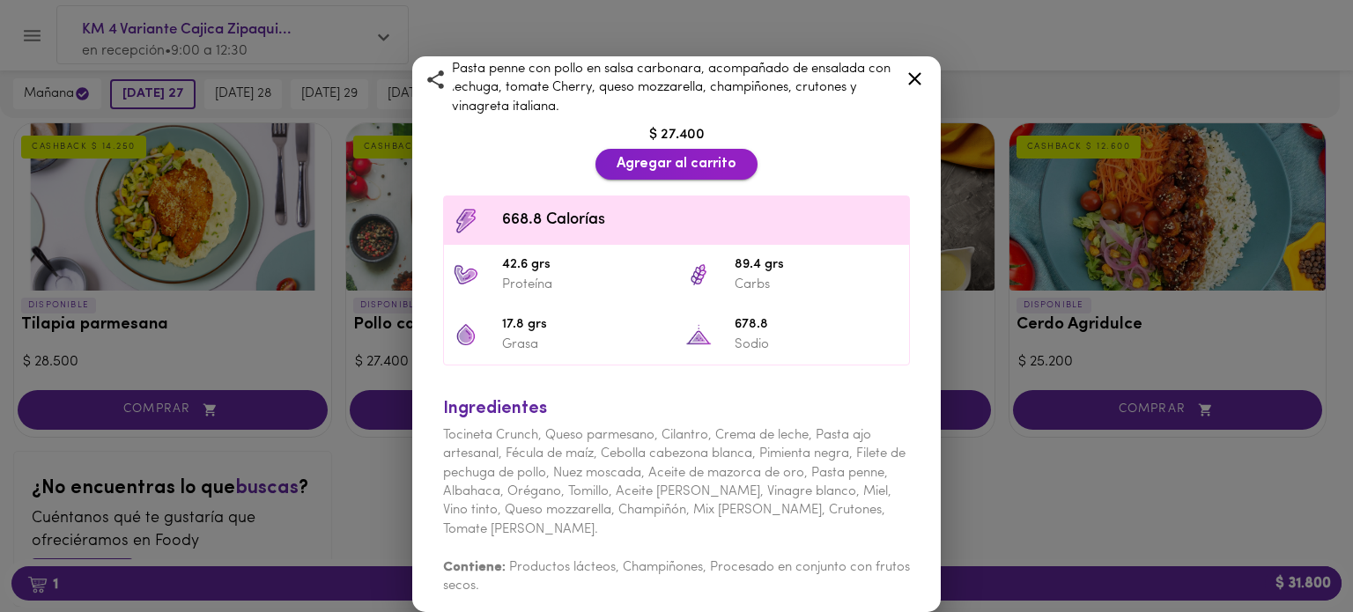
click at [643, 156] on span "Agregar al carrito" at bounding box center [677, 164] width 120 height 17
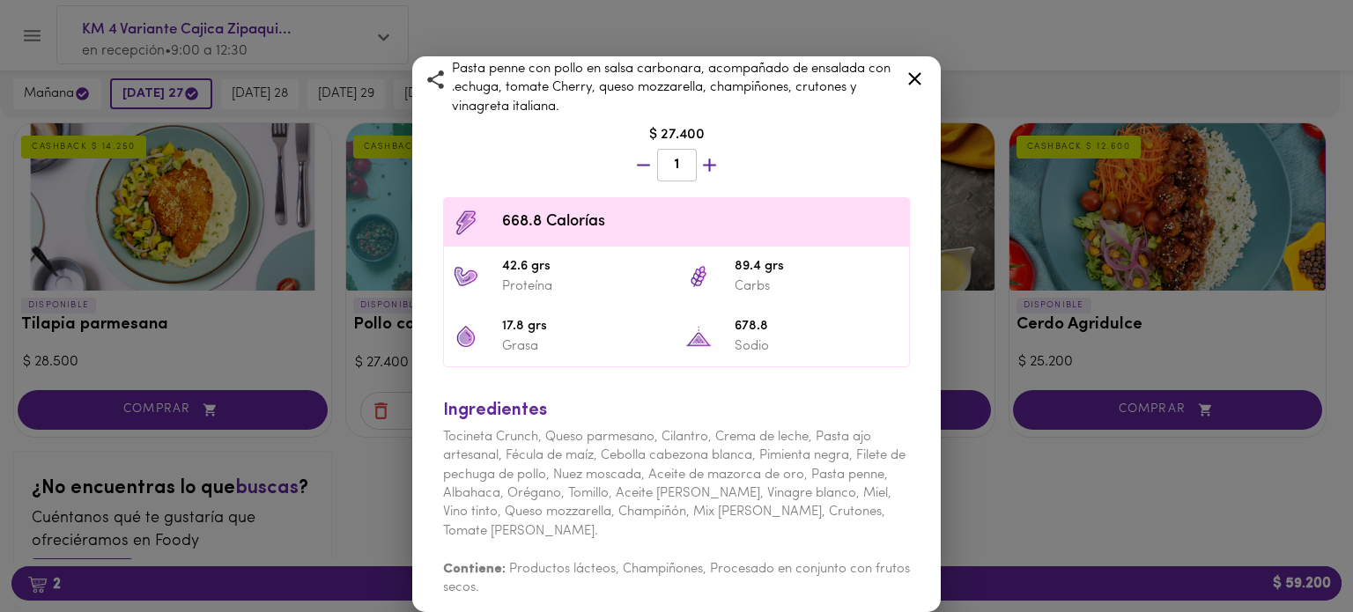
click at [913, 79] on icon at bounding box center [915, 79] width 22 height 22
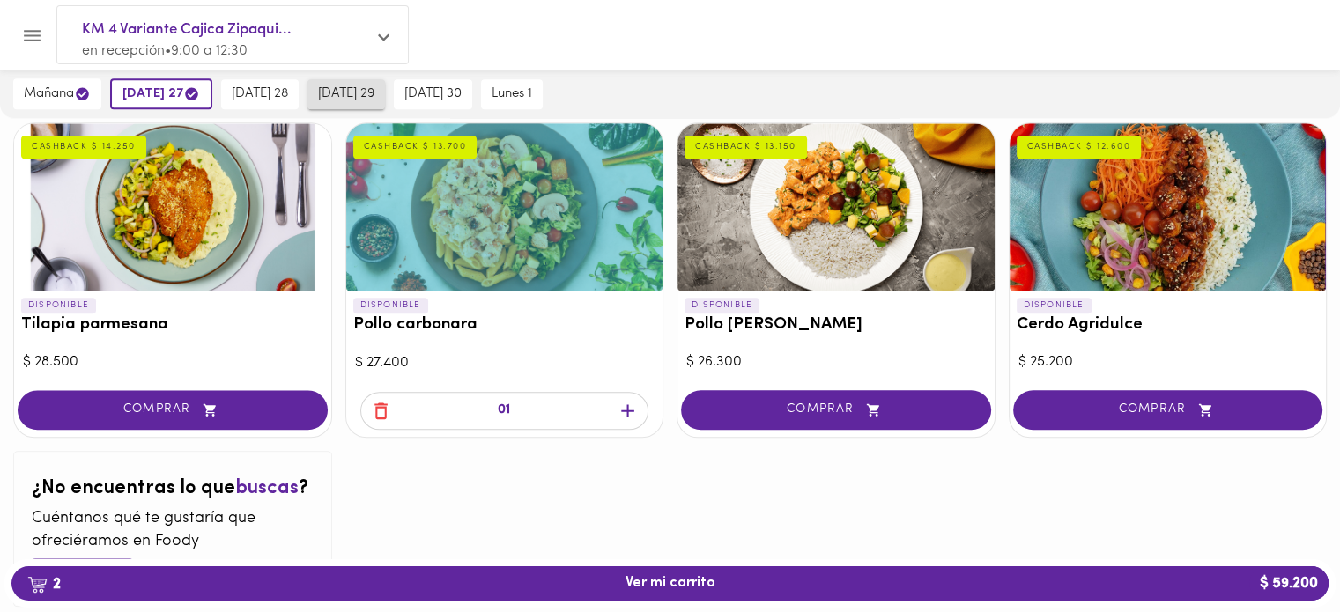
click at [342, 84] on button "viernes 29" at bounding box center [346, 94] width 78 height 30
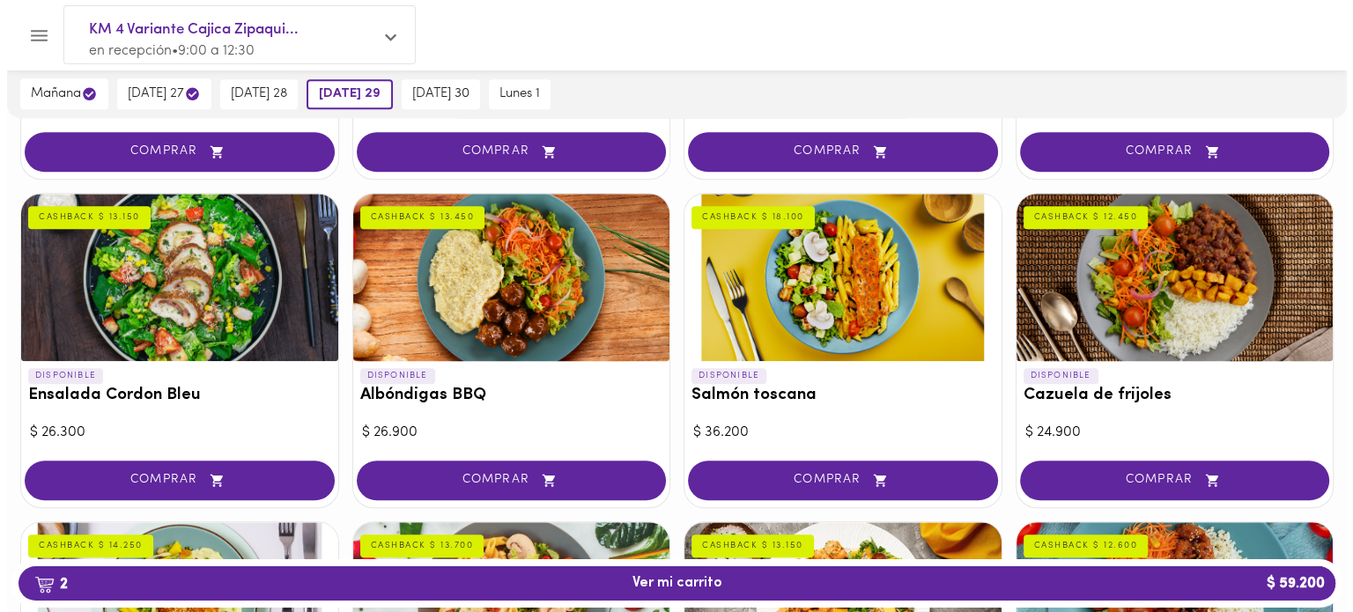
scroll to position [1363, 0]
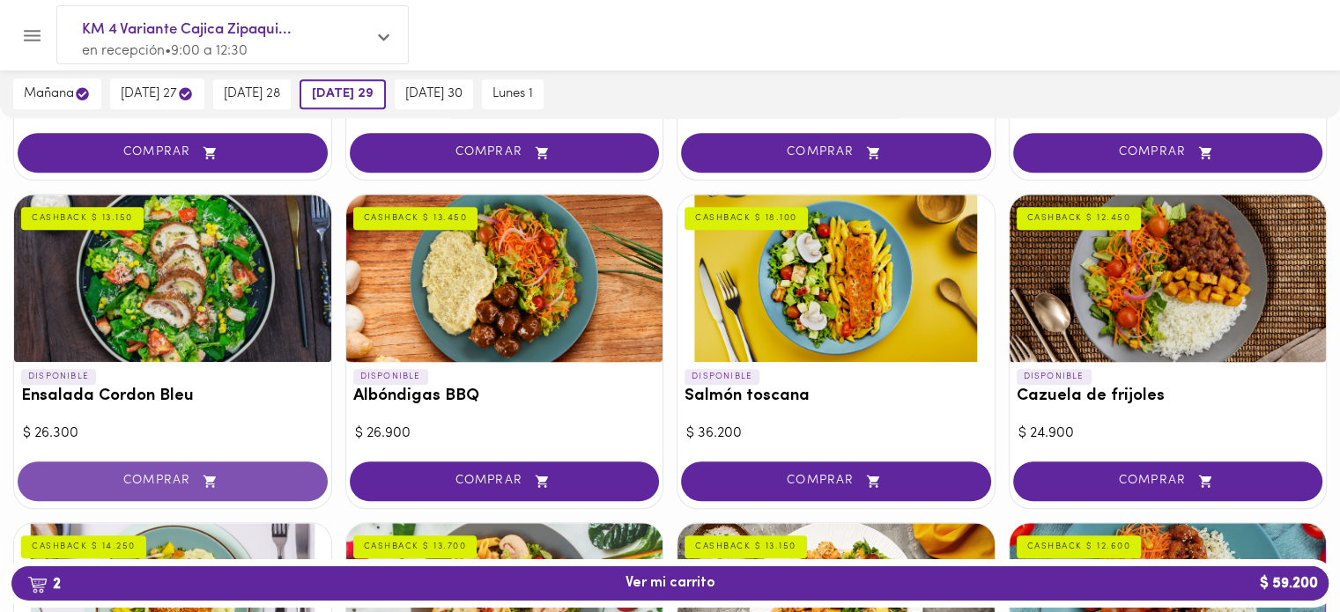
click at [152, 475] on span "COMPRAR" at bounding box center [173, 481] width 266 height 15
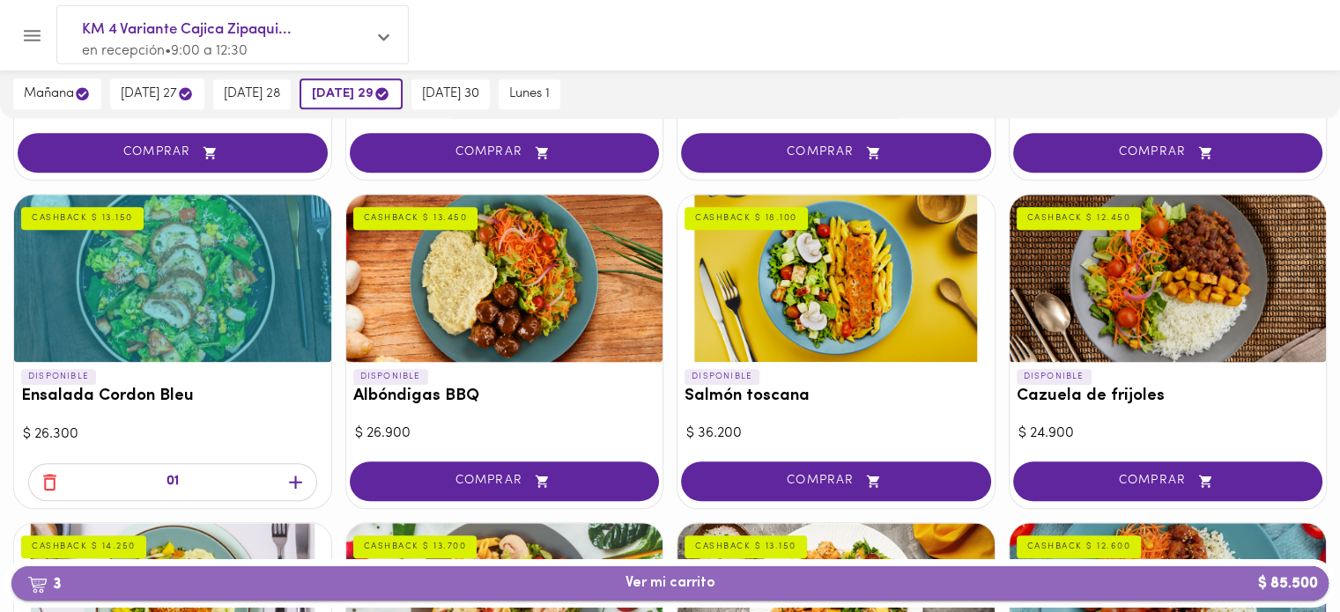
click at [858, 574] on button "3 Ver mi carrito $ 85.500" at bounding box center [669, 584] width 1317 height 34
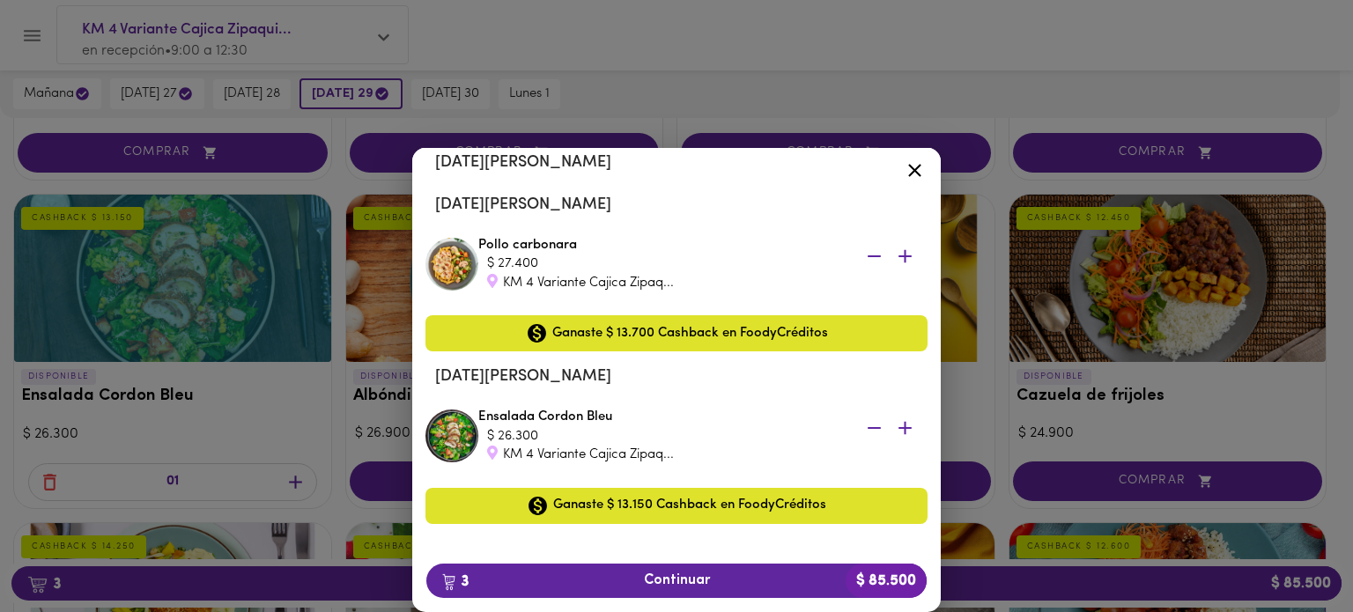
scroll to position [236, 0]
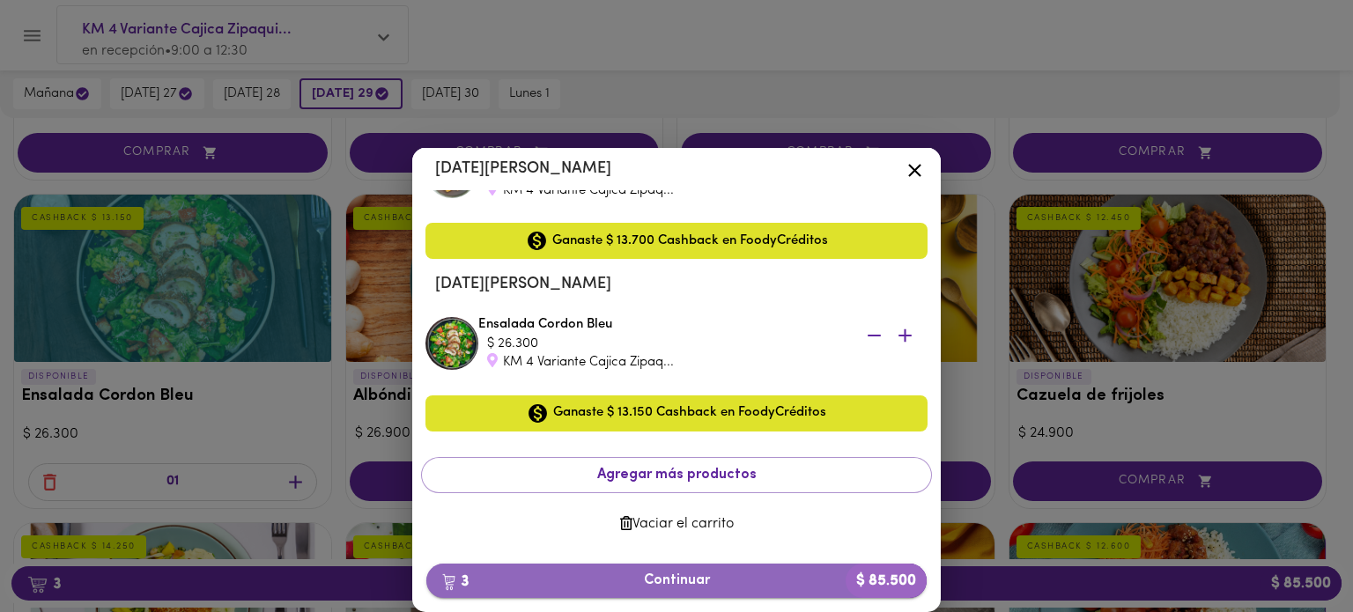
click at [687, 586] on span "3 Continuar $ 85.500" at bounding box center [677, 581] width 472 height 17
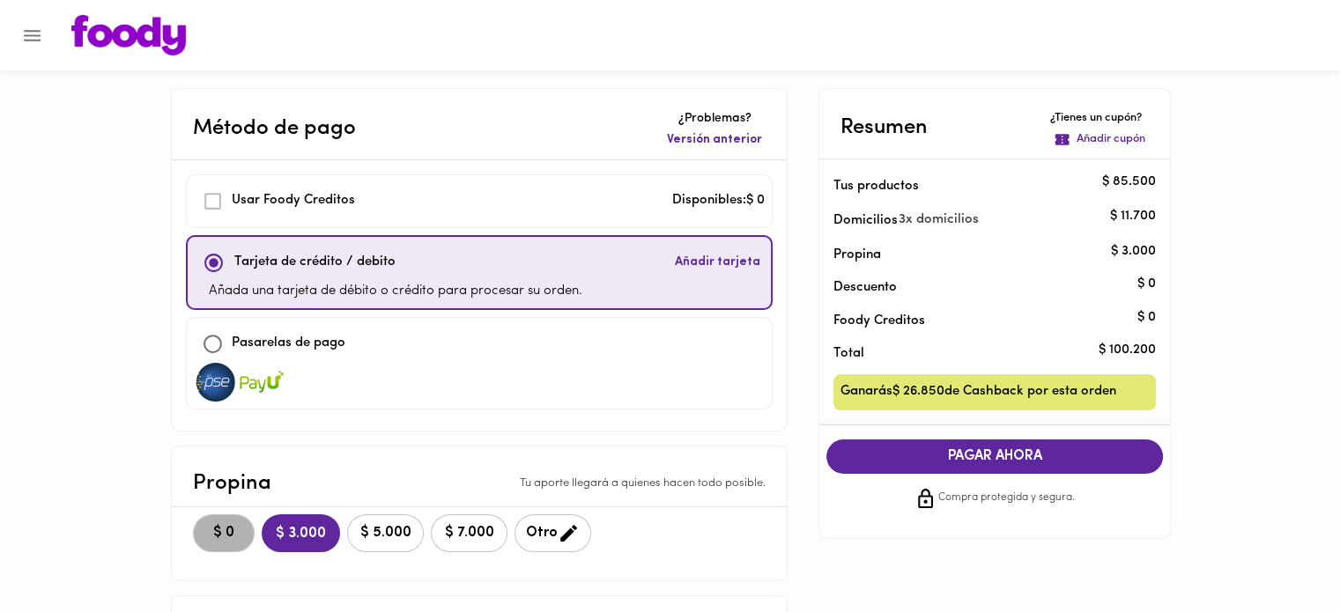
click at [210, 534] on span "$ 0" at bounding box center [223, 533] width 39 height 17
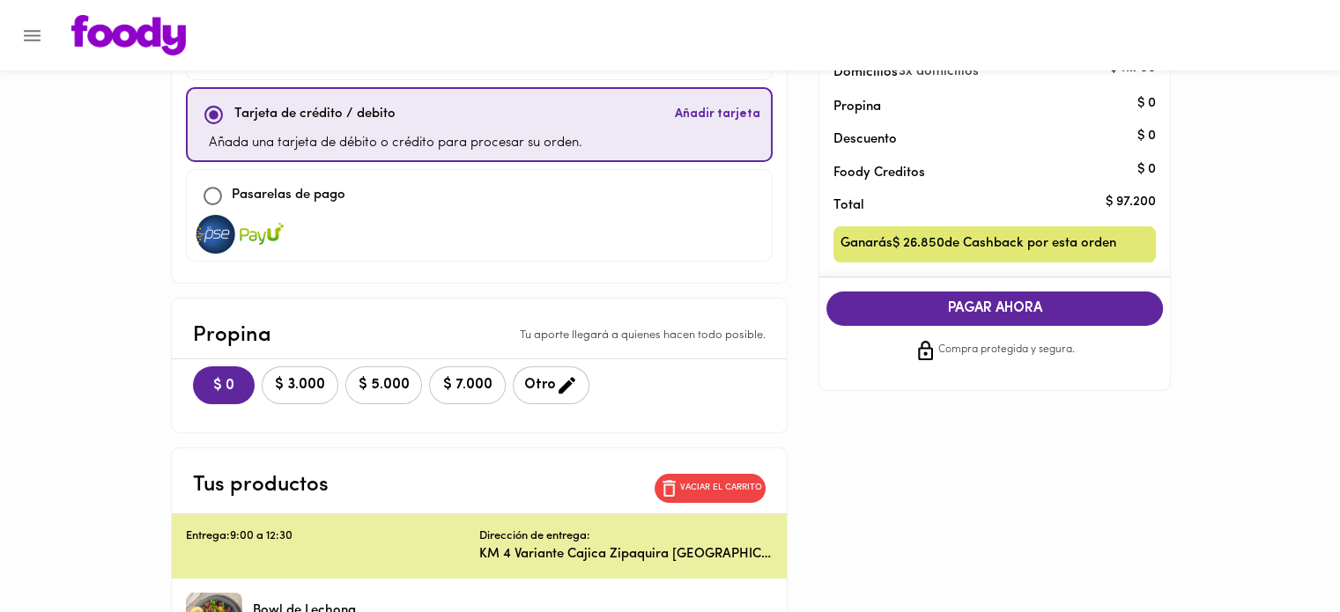
scroll to position [161, 0]
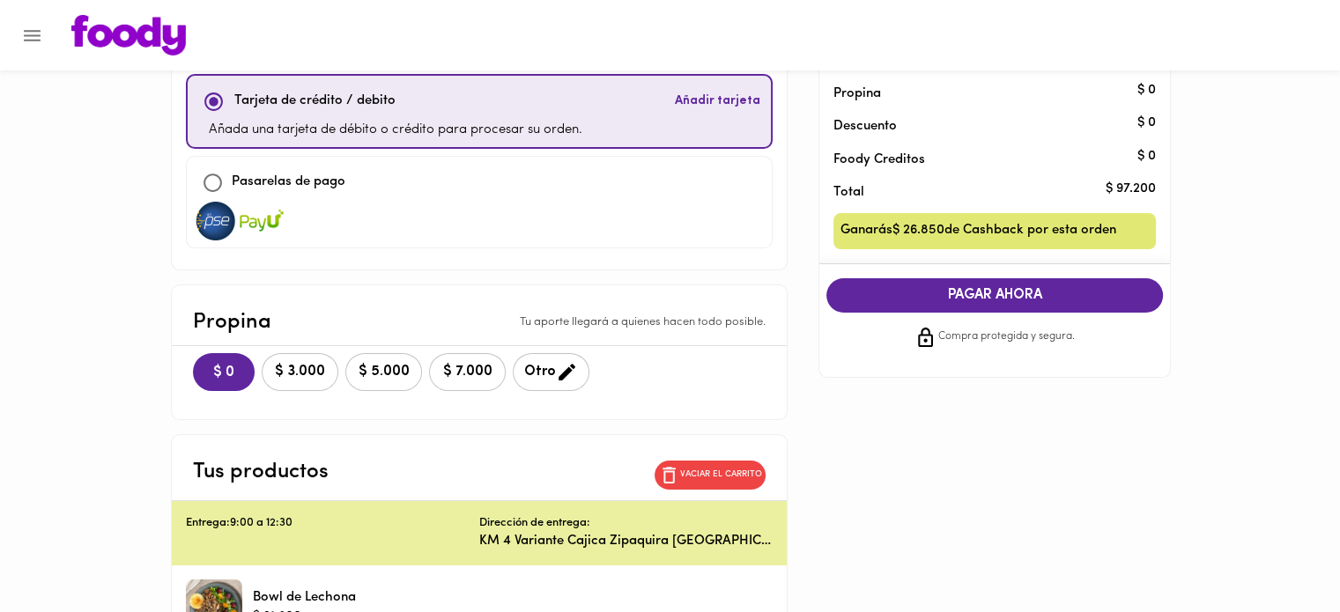
click at [539, 216] on div at bounding box center [479, 221] width 571 height 39
checkbox input "false"
checkbox input "true"
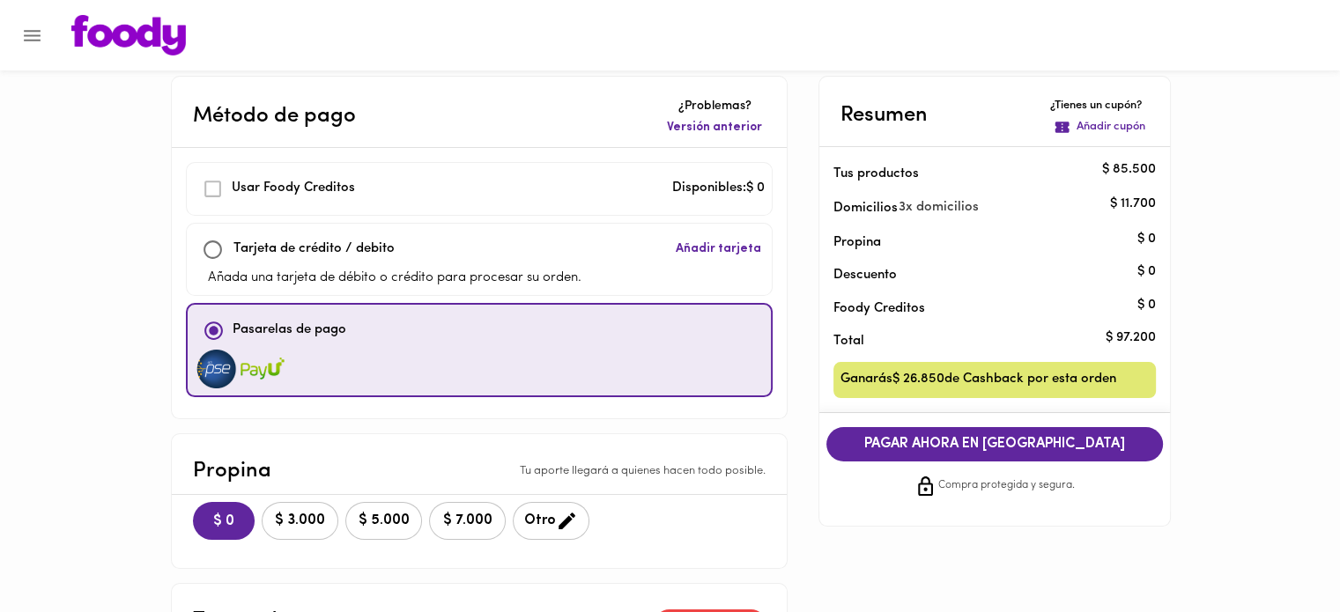
scroll to position [11, 0]
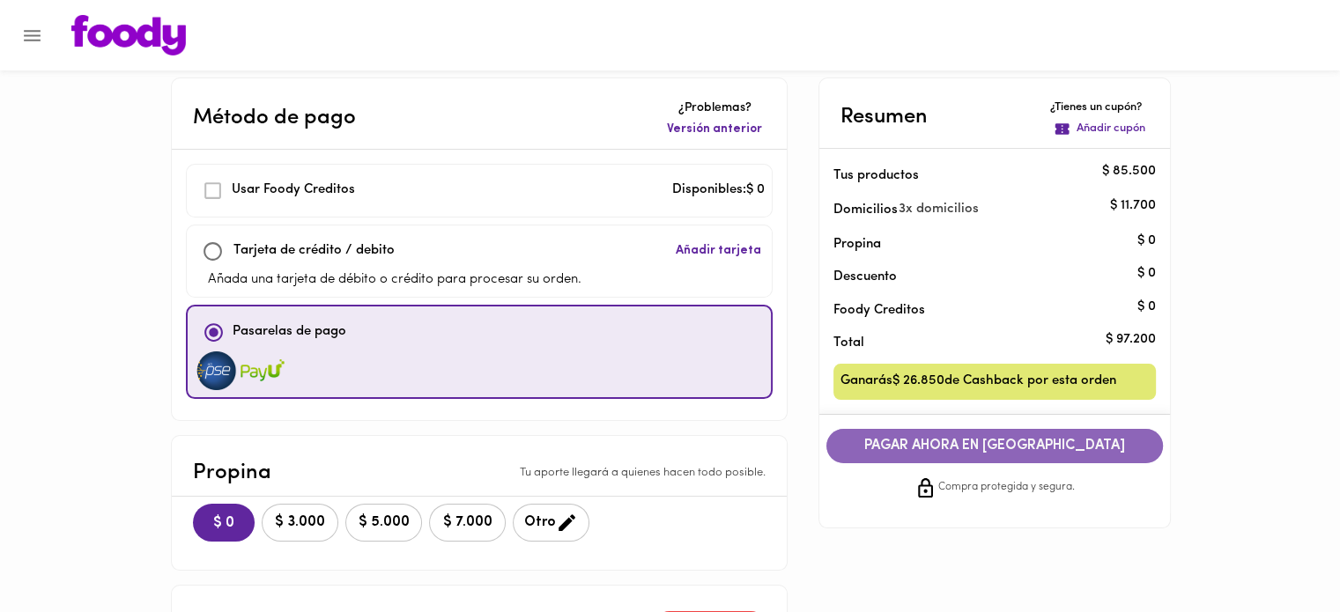
click at [982, 456] on button "PAGAR AHORA EN PASARELA" at bounding box center [994, 446] width 337 height 34
